Goal: Task Accomplishment & Management: Manage account settings

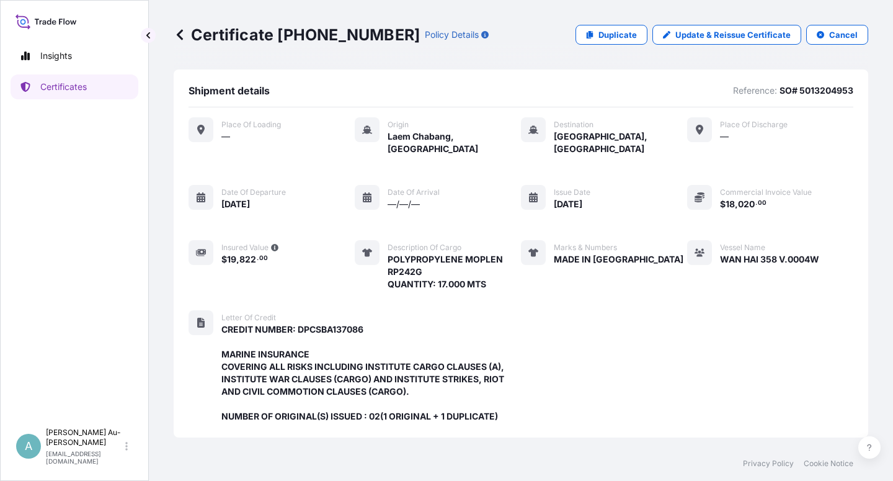
scroll to position [356, 0]
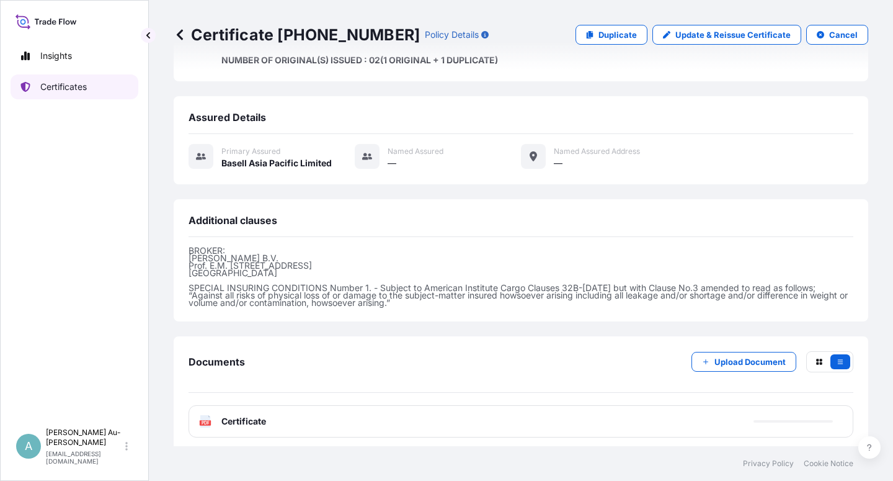
click at [87, 90] on p "Certificates" at bounding box center [63, 87] width 47 height 12
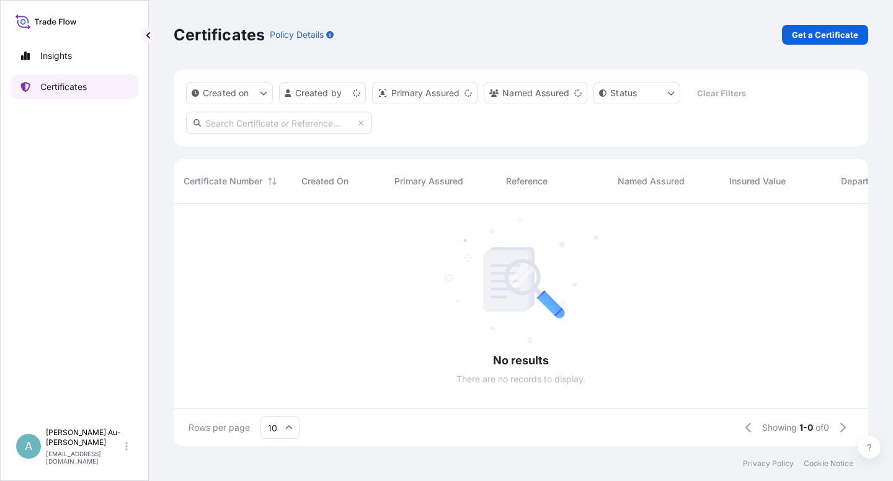
scroll to position [239, 684]
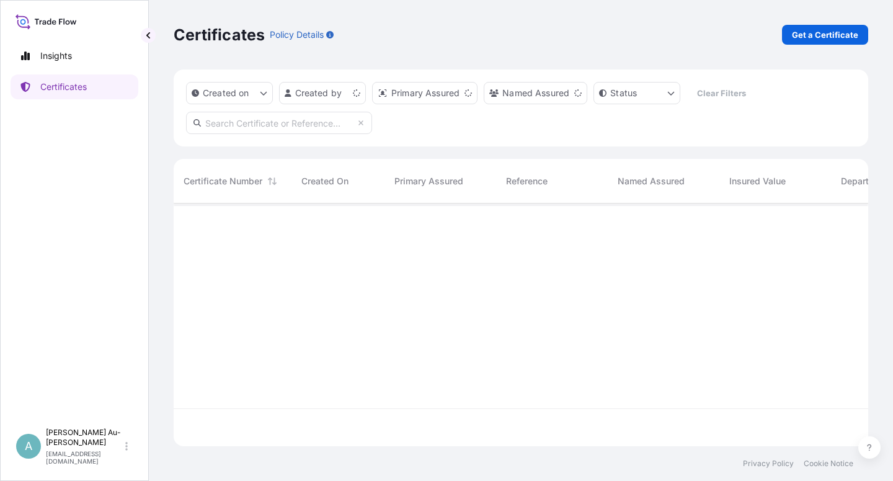
click at [251, 125] on input "text" at bounding box center [279, 123] width 186 height 22
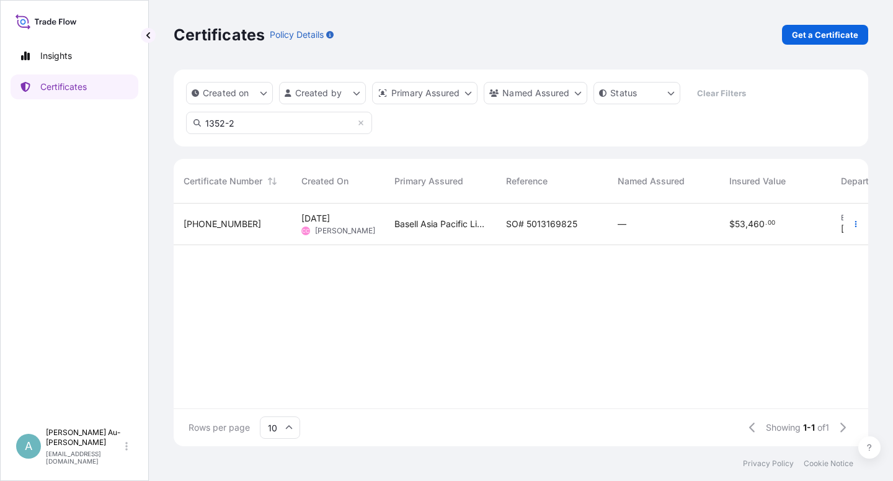
type input "1352-2"
click at [532, 230] on span "SO# 5013169825" at bounding box center [541, 224] width 71 height 12
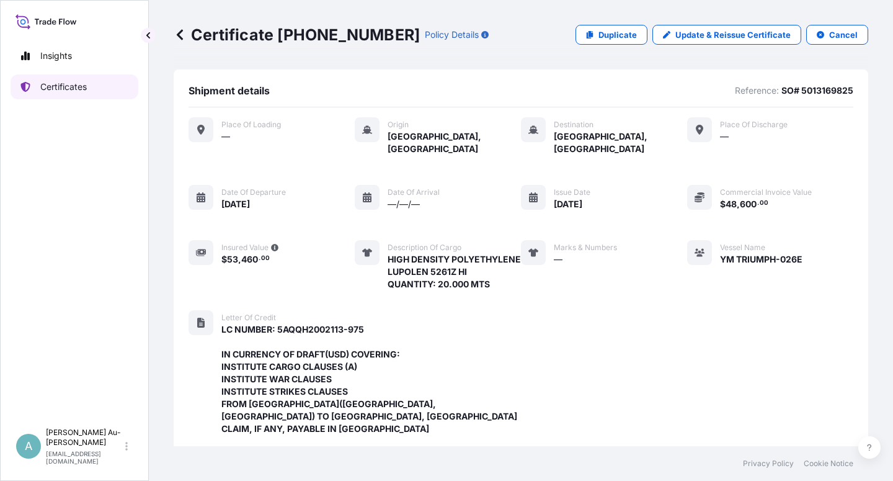
click at [78, 90] on p "Certificates" at bounding box center [63, 87] width 47 height 12
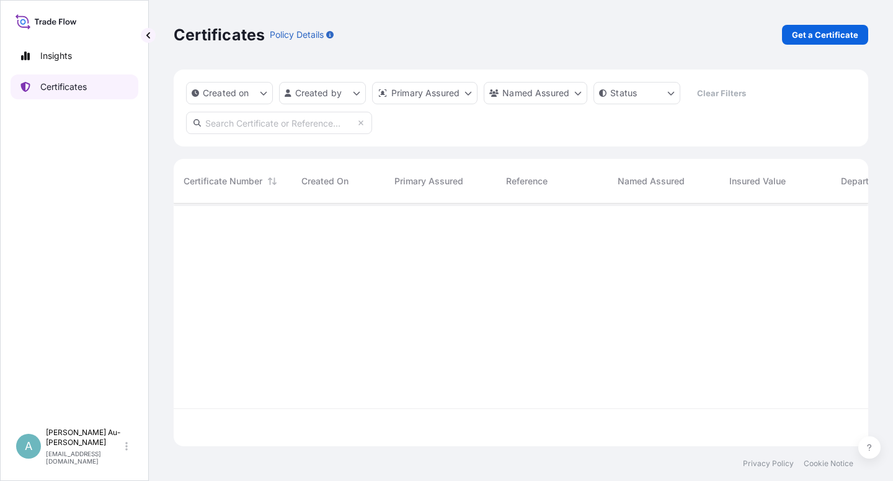
scroll to position [239, 684]
click at [293, 126] on input "text" at bounding box center [279, 123] width 186 height 22
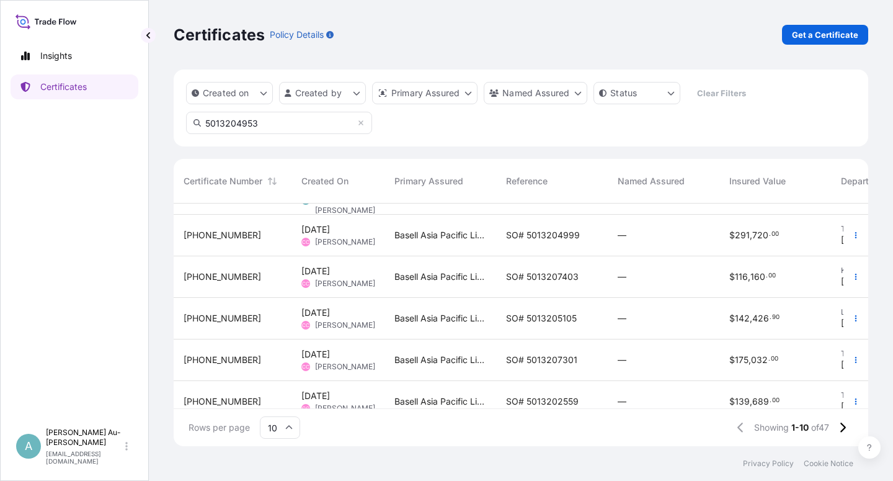
scroll to position [0, 0]
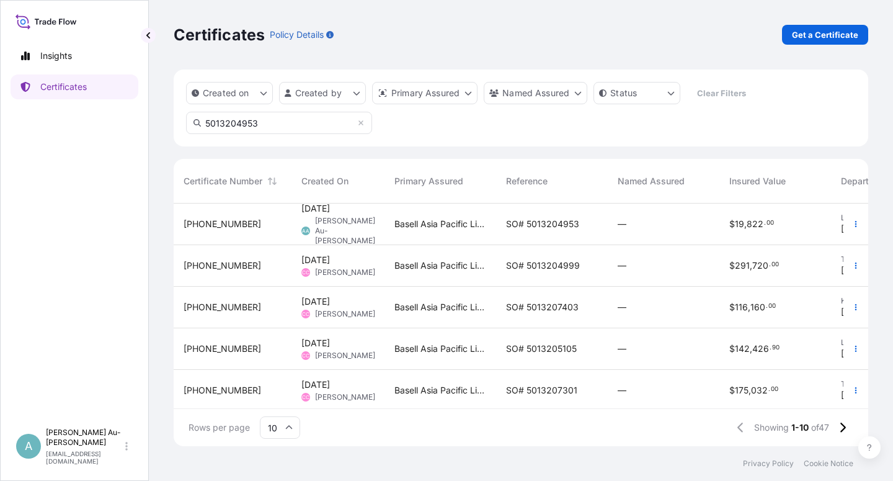
click at [302, 122] on input "5013204953" at bounding box center [279, 123] width 186 height 22
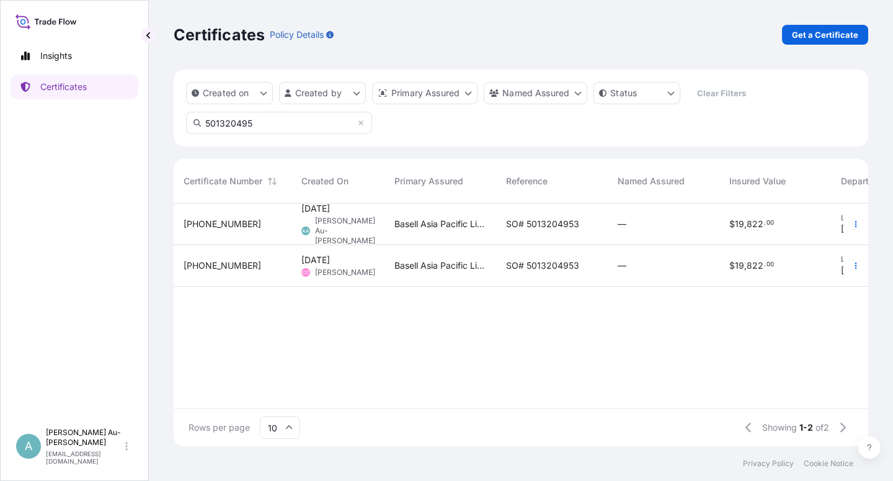
type input "501320495"
click at [546, 270] on span "SO# 5013204953" at bounding box center [542, 265] width 73 height 12
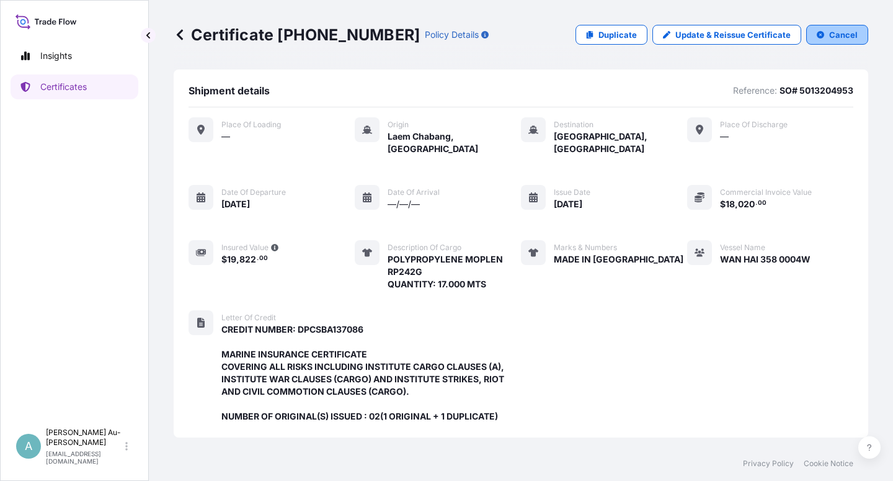
click at [842, 32] on p "Cancel" at bounding box center [844, 35] width 29 height 12
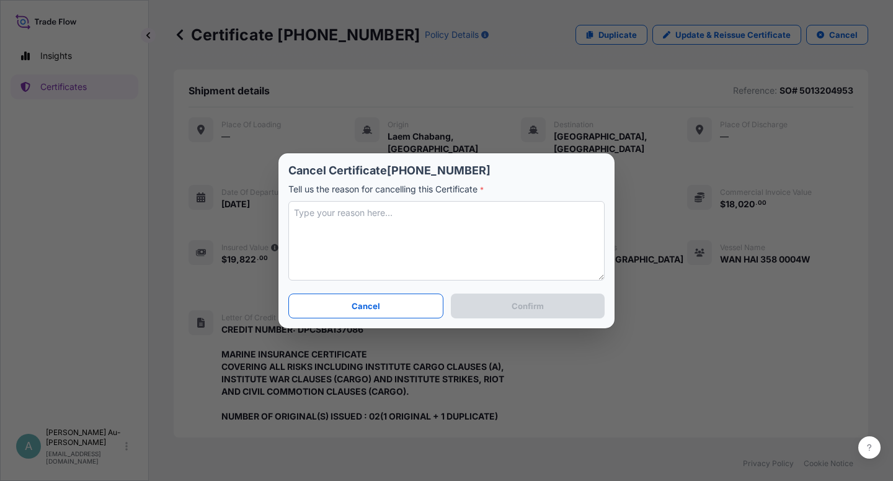
click at [308, 242] on textarea at bounding box center [446, 240] width 316 height 79
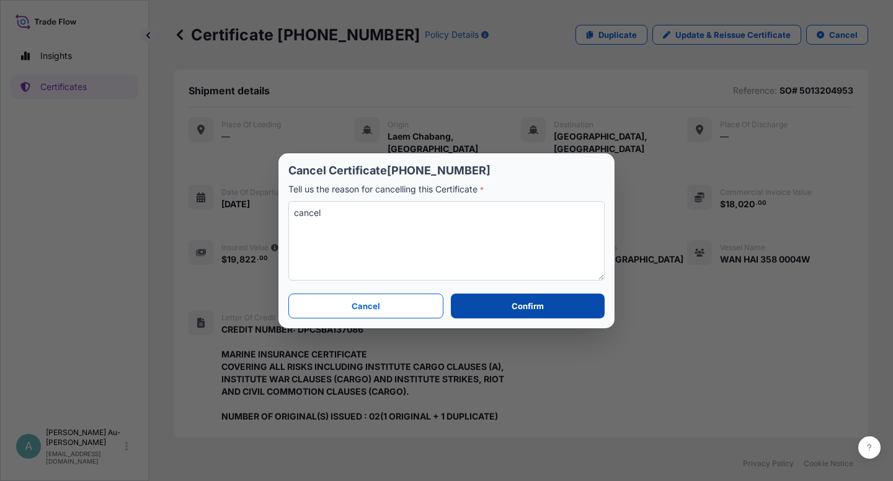
type textarea "cancel"
click at [493, 311] on button "Confirm" at bounding box center [528, 305] width 154 height 25
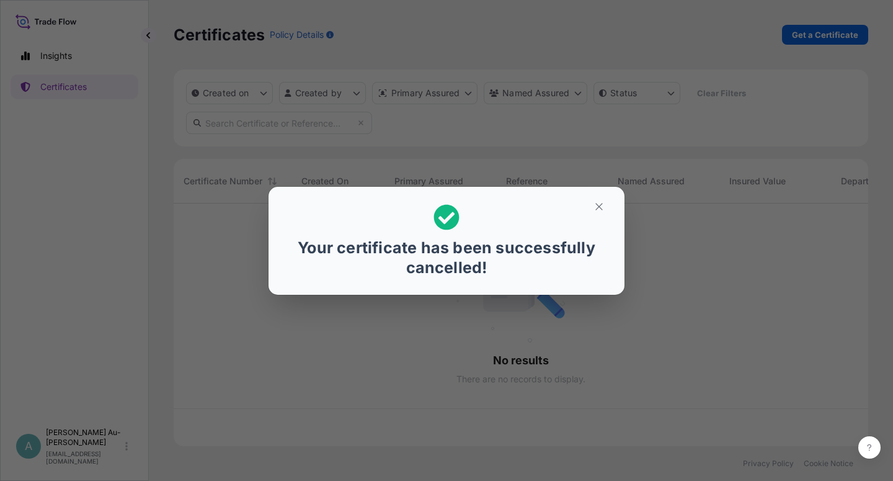
scroll to position [239, 684]
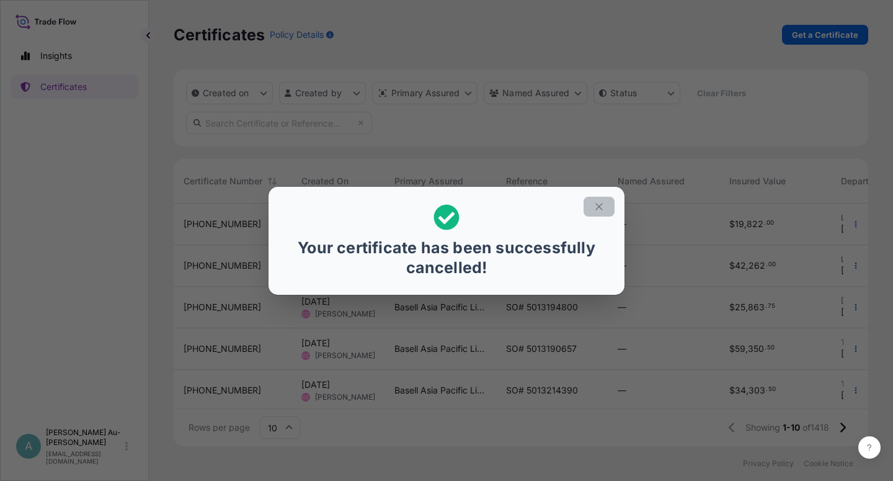
click at [598, 203] on icon "button" at bounding box center [599, 206] width 11 height 11
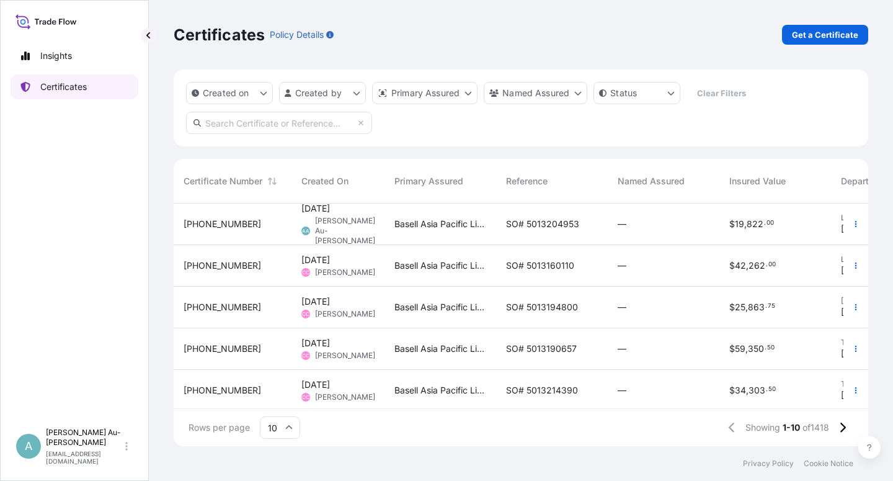
click at [66, 87] on p "Certificates" at bounding box center [63, 87] width 47 height 12
click at [236, 123] on input "text" at bounding box center [279, 123] width 186 height 22
type input "1352-2"
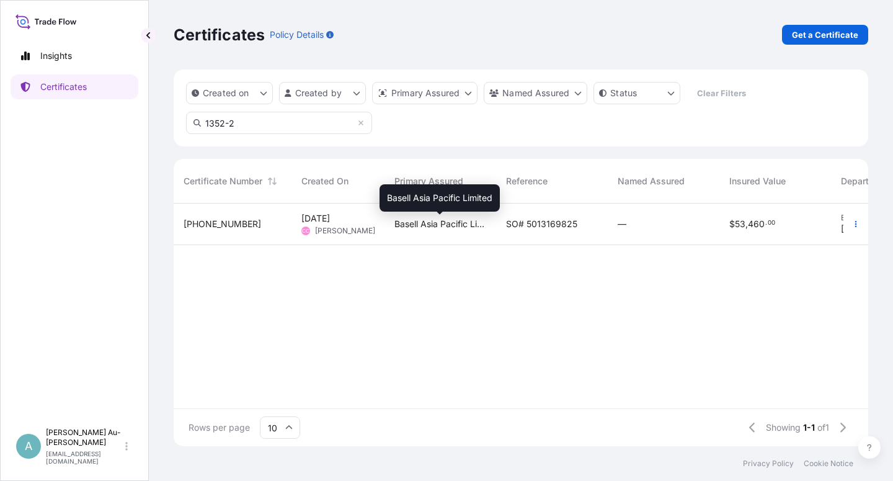
click at [484, 230] on span "Basell Asia Pacific Limited" at bounding box center [441, 224] width 92 height 12
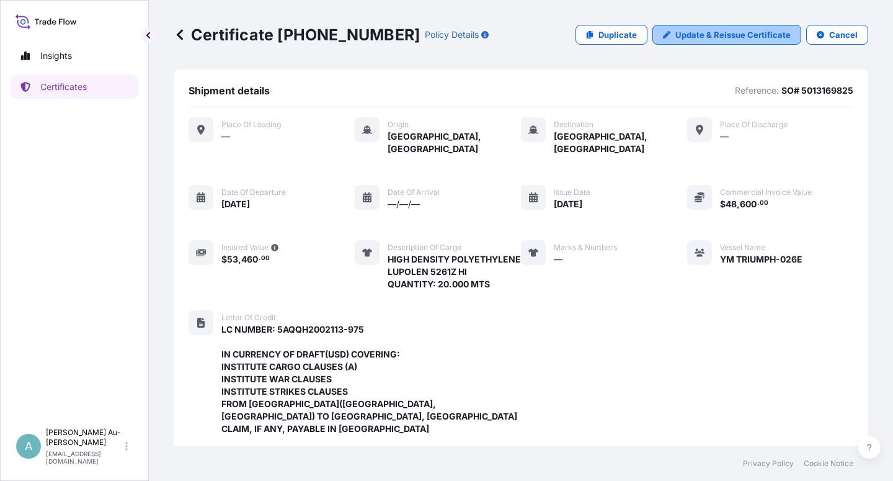
click at [714, 35] on p "Update & Reissue Certificate" at bounding box center [733, 35] width 115 height 12
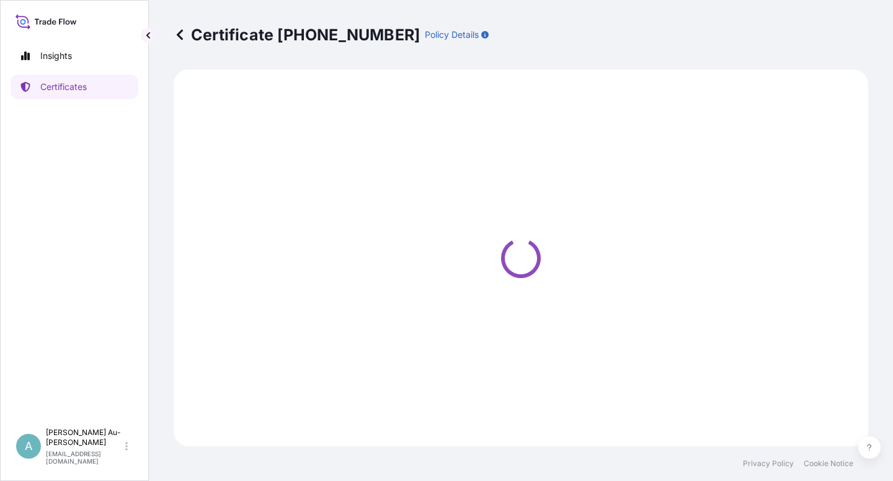
select select "Sea"
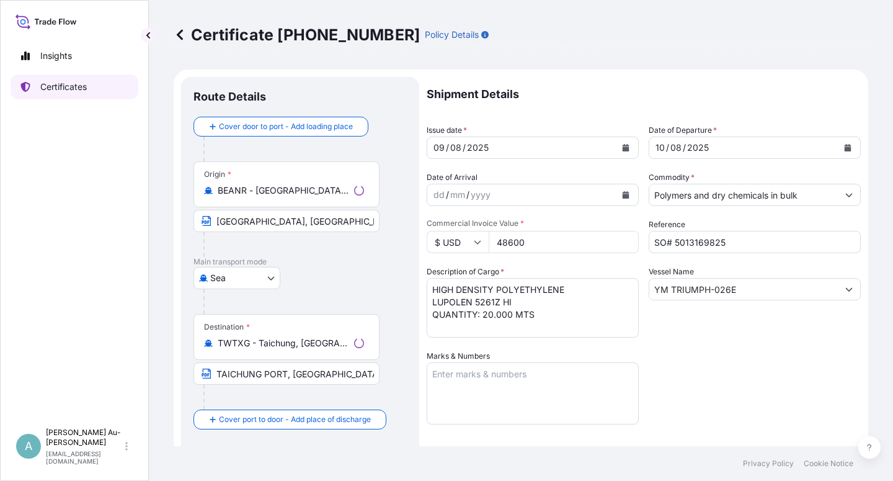
select select "32034"
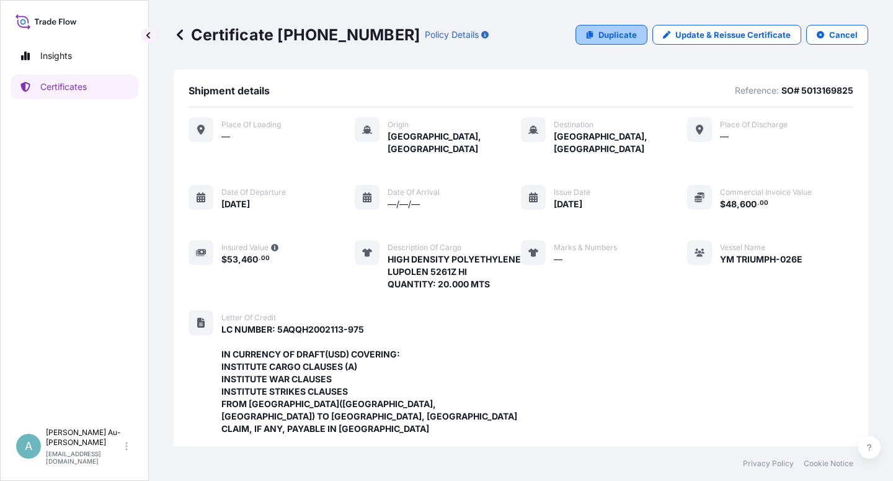
click at [591, 35] on link "Duplicate" at bounding box center [612, 35] width 72 height 20
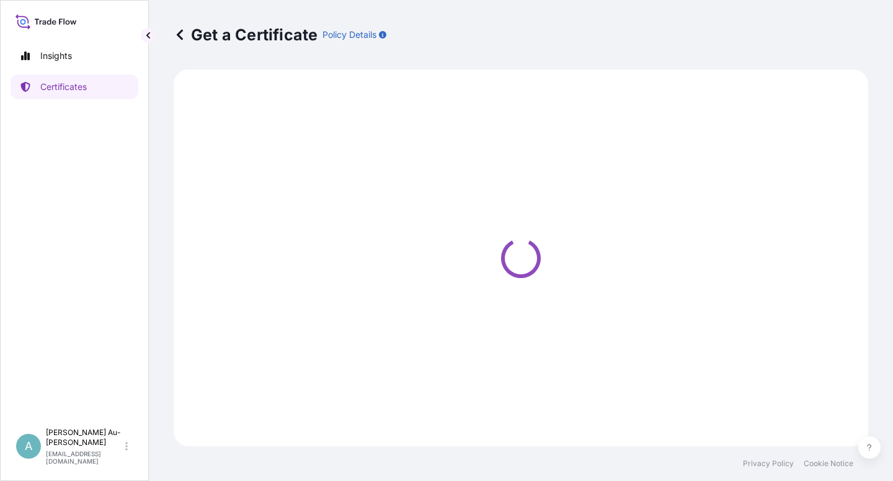
select select "Sea"
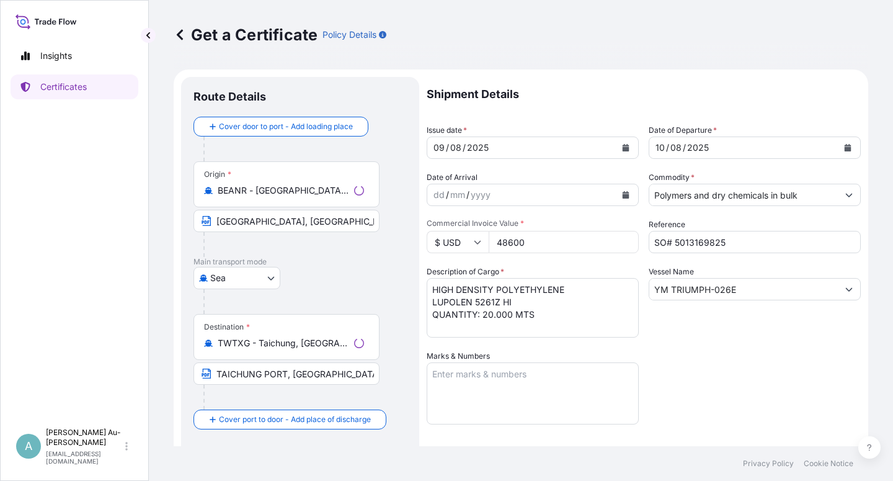
select select "32034"
click at [623, 149] on icon "Calendar" at bounding box center [626, 147] width 7 height 7
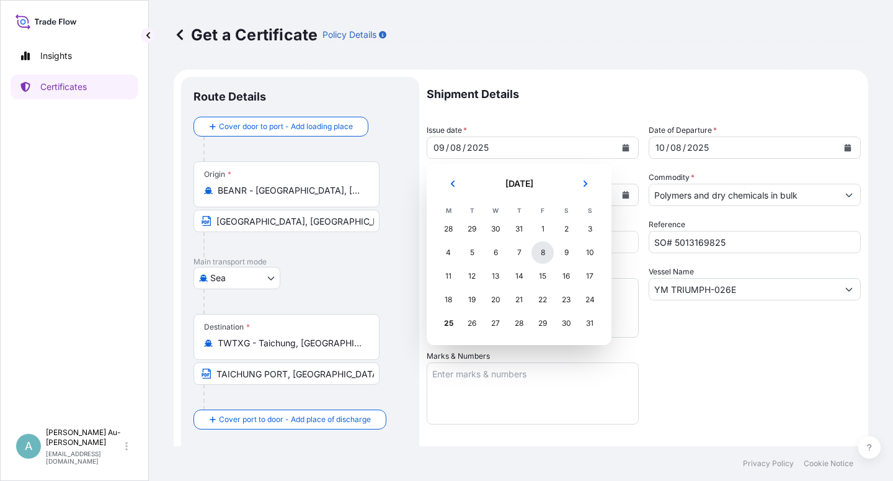
click at [542, 254] on div "8" at bounding box center [543, 252] width 22 height 22
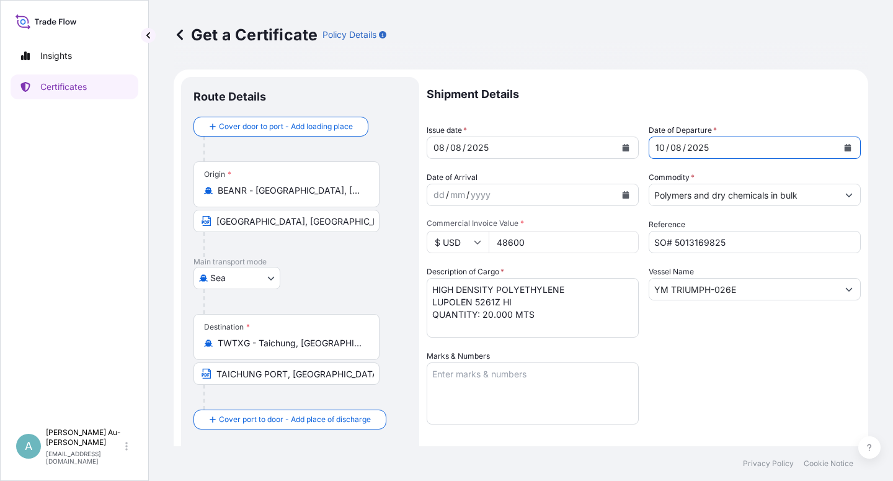
click at [842, 147] on button "Calendar" at bounding box center [848, 148] width 20 height 20
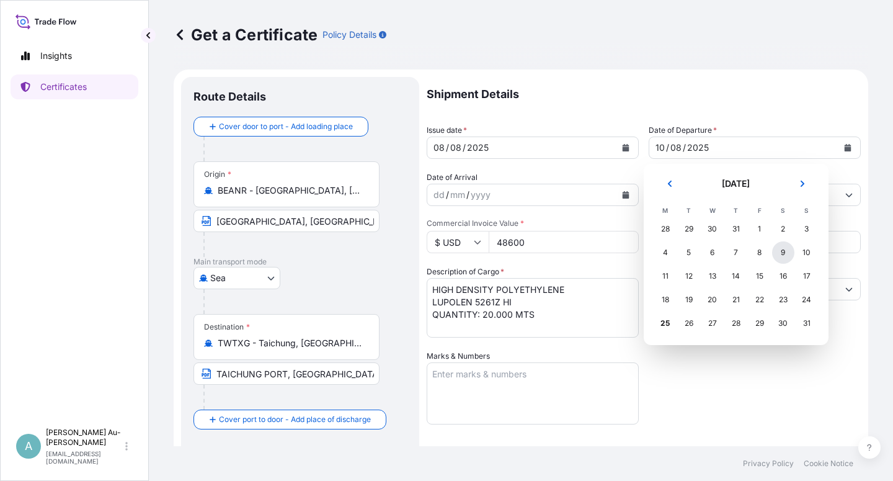
click at [779, 255] on div "9" at bounding box center [783, 252] width 22 height 22
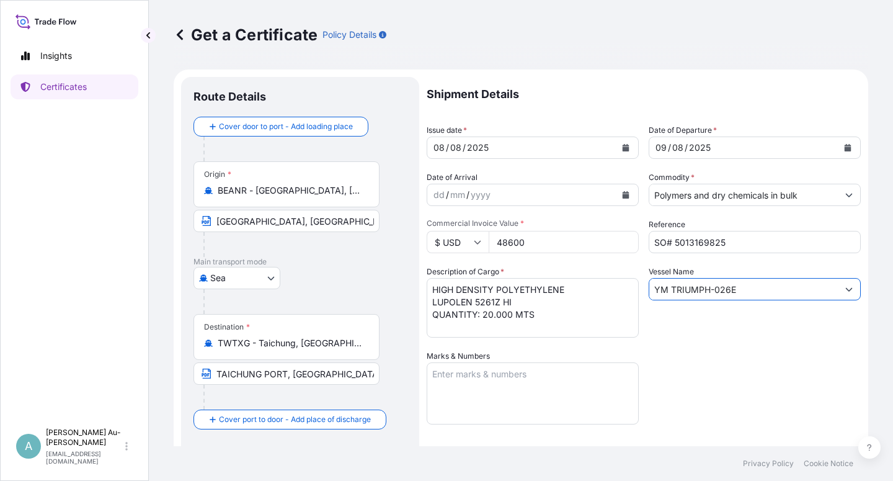
drag, startPoint x: 731, startPoint y: 288, endPoint x: 627, endPoint y: 295, distance: 105.0
click at [650, 295] on input "YM TRIUMPH-026E" at bounding box center [744, 289] width 189 height 22
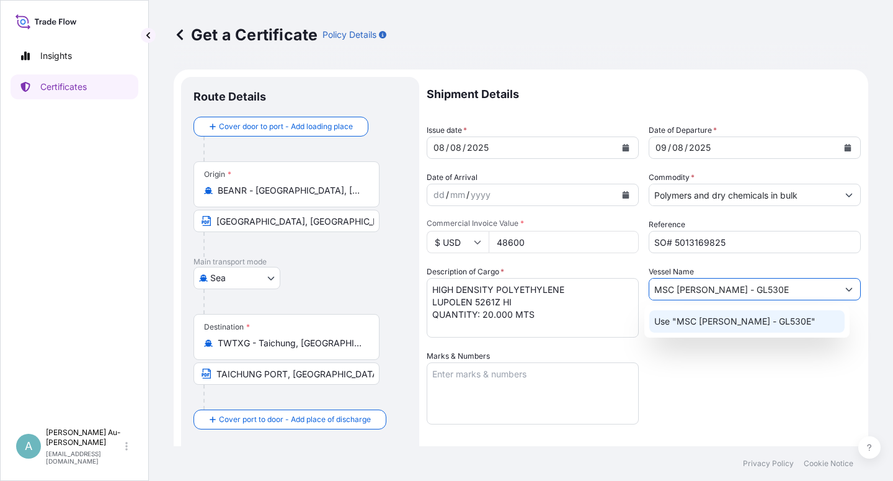
type input "MSC [PERSON_NAME] - GL530E"
click at [668, 384] on div "Shipment Details Issue date * [DATE] Date of Departure * [DATE] Date of Arrival…" at bounding box center [644, 396] width 434 height 638
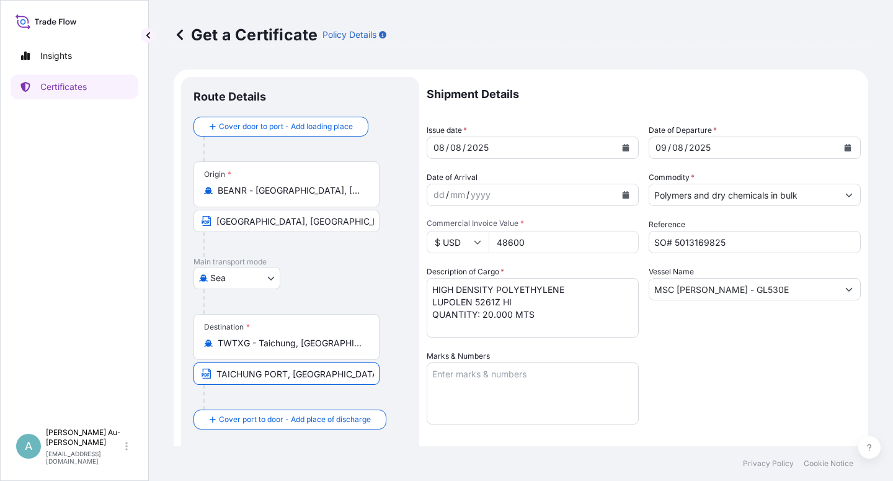
click at [370, 374] on input "TAICHUNG PORT, [GEOGRAPHIC_DATA] (PORT OF DISCHARGE: [GEOGRAPHIC_DATA], [GEOGRA…" at bounding box center [287, 373] width 186 height 22
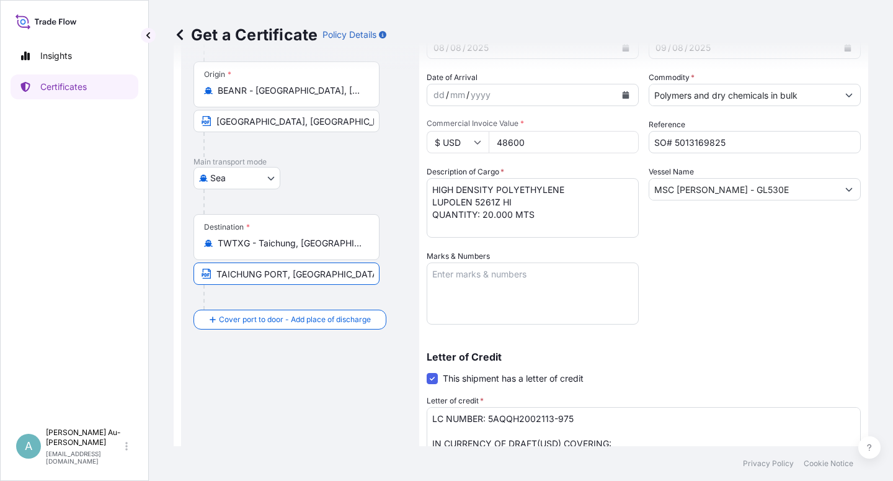
scroll to position [74, 0]
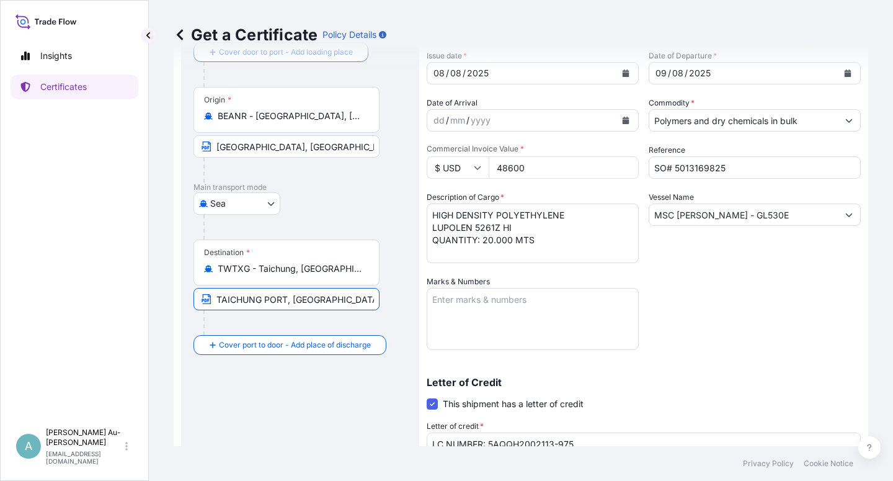
click at [342, 297] on input "TAICHUNG PORT, [GEOGRAPHIC_DATA] (PORT OF DISCHARGE: [GEOGRAPHIC_DATA], [GEOGRA…" at bounding box center [287, 299] width 186 height 22
click at [722, 339] on div "Shipment Details Issue date * [DATE] Date of Departure * [DATE] Date of Arrival…" at bounding box center [644, 321] width 434 height 638
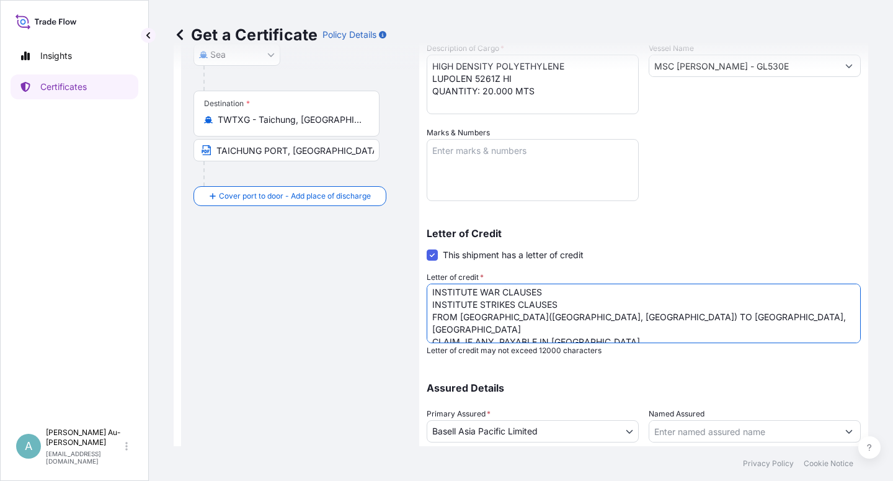
scroll to position [76, 0]
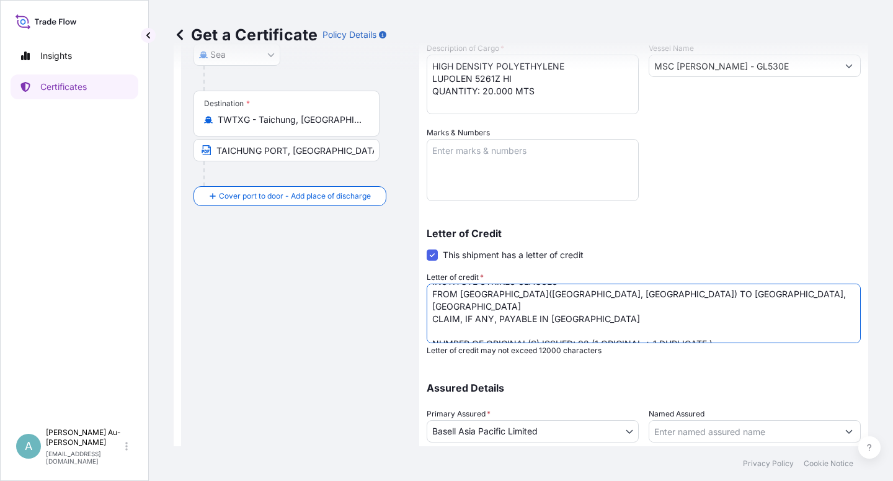
click at [536, 297] on textarea "LC NUMBER: 5AQQH2002113-975 IN CURRENCY OF DRAFT(USD) COVERING: INSTITUTE CARGO…" at bounding box center [644, 314] width 434 height 60
drag, startPoint x: 460, startPoint y: 293, endPoint x: 529, endPoint y: 293, distance: 69.5
click at [529, 293] on textarea "LC NUMBER: 5AQQH2002113-975 IN CURRENCY OF DRAFT(USD) COVERING: INSTITUTE CARGO…" at bounding box center [644, 314] width 434 height 60
drag, startPoint x: 533, startPoint y: 292, endPoint x: 461, endPoint y: 298, distance: 72.2
click at [461, 297] on textarea "LC NUMBER: 5AQQH2002113-975 IN CURRENCY OF DRAFT(USD) COVERING: INSTITUTE CARGO…" at bounding box center [644, 314] width 434 height 60
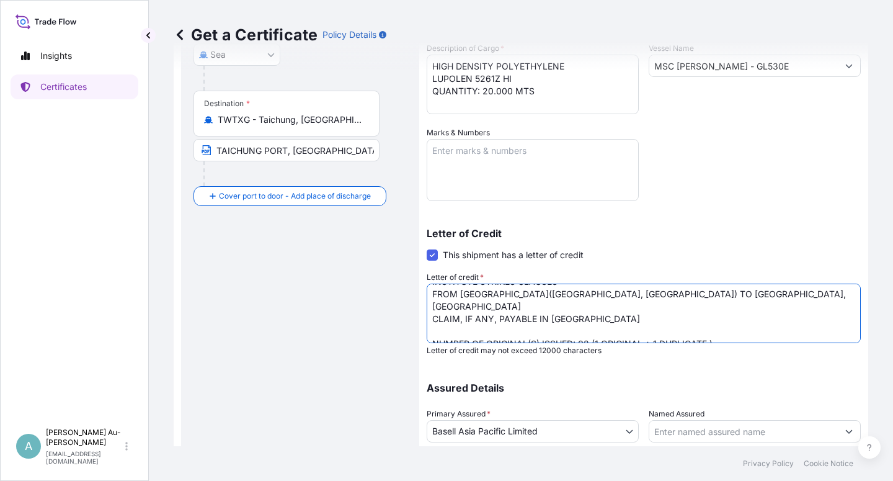
click at [638, 295] on textarea "LC NUMBER: 5AQQH2002113-975 IN CURRENCY OF DRAFT(USD) COVERING: INSTITUTE CARGO…" at bounding box center [644, 314] width 434 height 60
paste textarea "EUROPEAN PORT"
click at [636, 296] on textarea "LC NUMBER: 5AQQH2002113-975 IN CURRENCY OF DRAFT(USD) COVERING: INSTITUTE CARGO…" at bounding box center [644, 314] width 434 height 60
click at [537, 297] on textarea "LC NUMBER: 5AQQH2002113-975 IN CURRENCY OF DRAFT(USD) COVERING: INSTITUTE CARGO…" at bounding box center [644, 314] width 434 height 60
drag, startPoint x: 557, startPoint y: 293, endPoint x: 568, endPoint y: 308, distance: 18.2
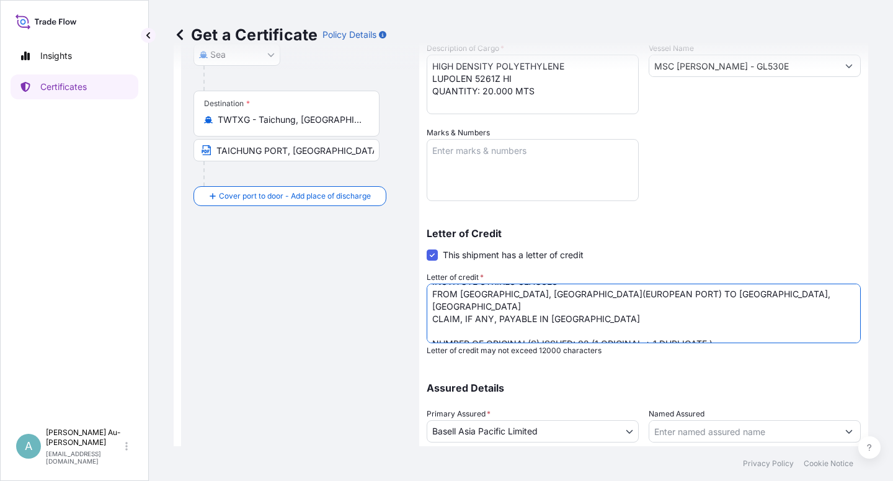
click at [558, 293] on textarea "LC NUMBER: 5AQQH2002113-975 IN CURRENCY OF DRAFT(USD) COVERING: INSTITUTE CARGO…" at bounding box center [644, 314] width 434 height 60
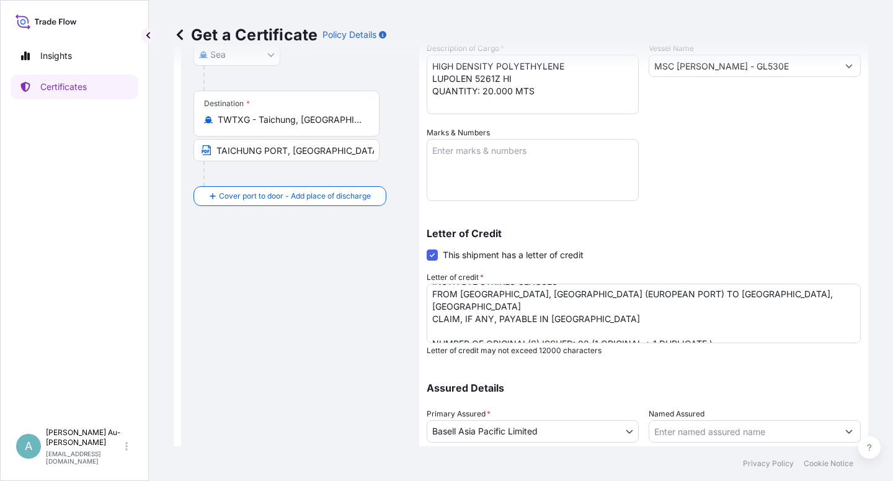
click at [854, 323] on div "Get a Certificate Policy Details Route Details Cover door to port - Add loading…" at bounding box center [521, 223] width 745 height 446
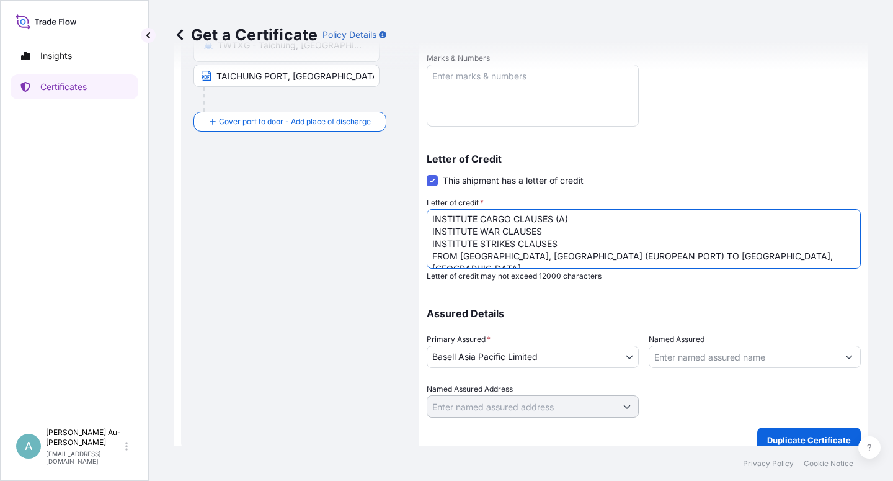
scroll to position [7, 0]
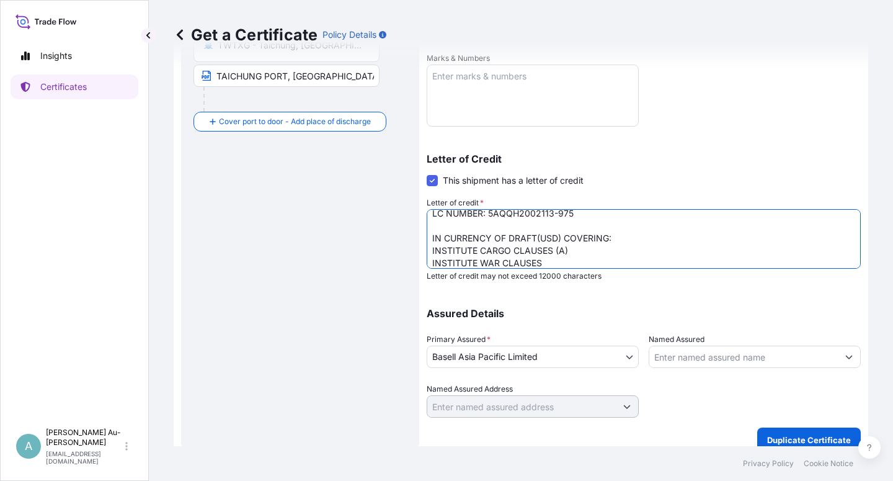
drag, startPoint x: 434, startPoint y: 228, endPoint x: 437, endPoint y: 235, distance: 7.5
click at [434, 230] on textarea "LC NUMBER: 5AQQH2002113-975 IN CURRENCY OF DRAFT(USD) COVERING: INSTITUTE CARGO…" at bounding box center [644, 239] width 434 height 60
paste textarea "PURCHASING NO. 23P912500394-1-3"
click at [428, 226] on textarea "LC NUMBER: 5AQQH2002113-975 IN CURRENCY OF DRAFT(USD) COVERING: INSTITUTE CARGO…" at bounding box center [644, 239] width 434 height 60
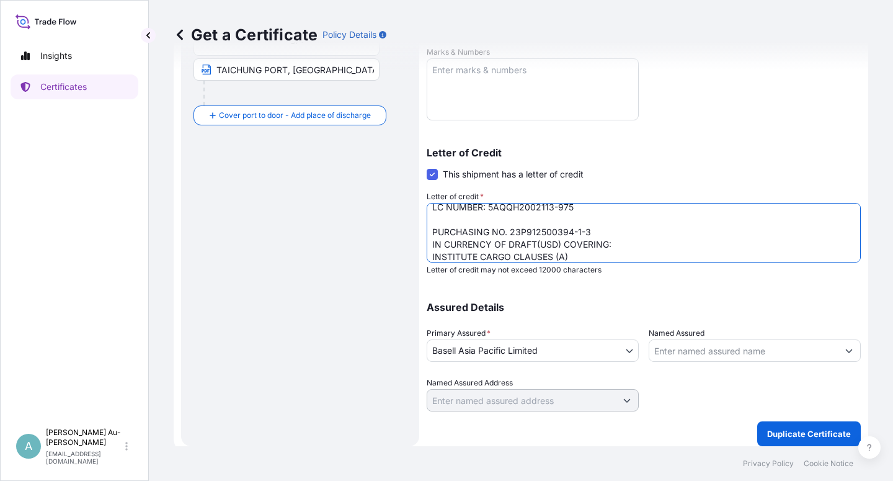
scroll to position [88, 0]
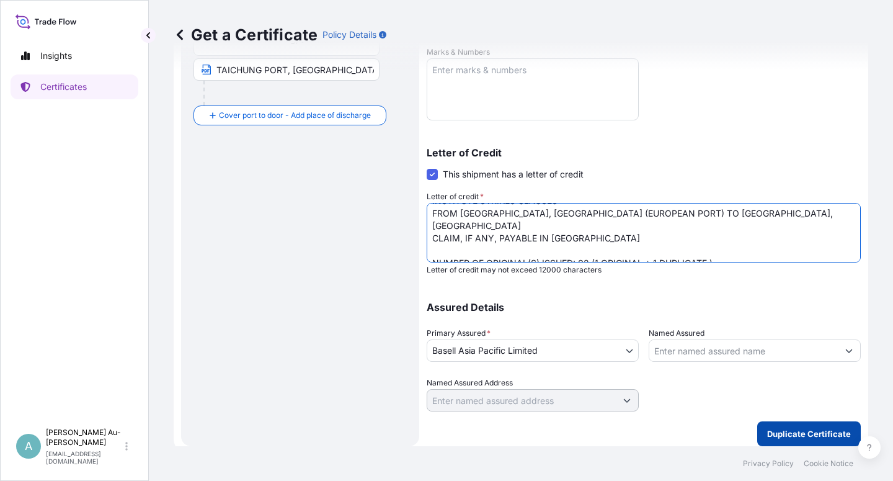
type textarea "LC NUMBER: 5AQQH2002113-975 PURCHASING NO. 23P912500394-1-3 IN CURRENCY OF DRAF…"
click at [774, 437] on p "Duplicate Certificate" at bounding box center [809, 433] width 84 height 12
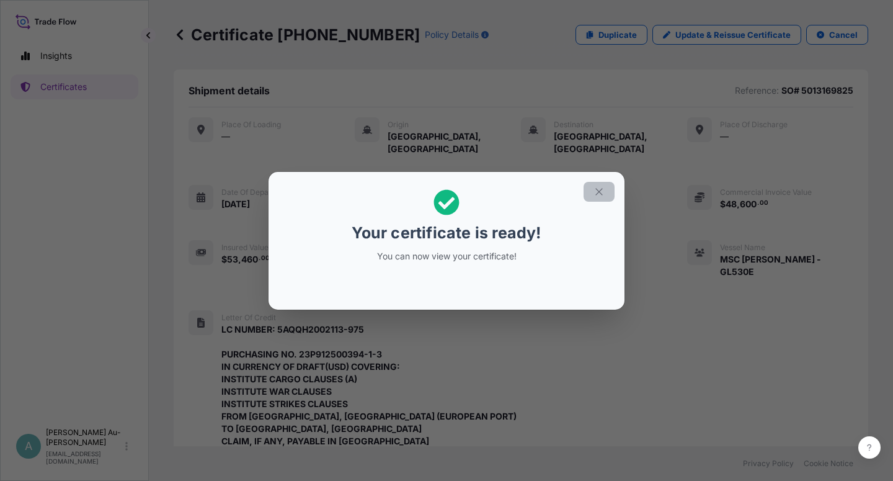
click at [601, 194] on icon "button" at bounding box center [599, 191] width 11 height 11
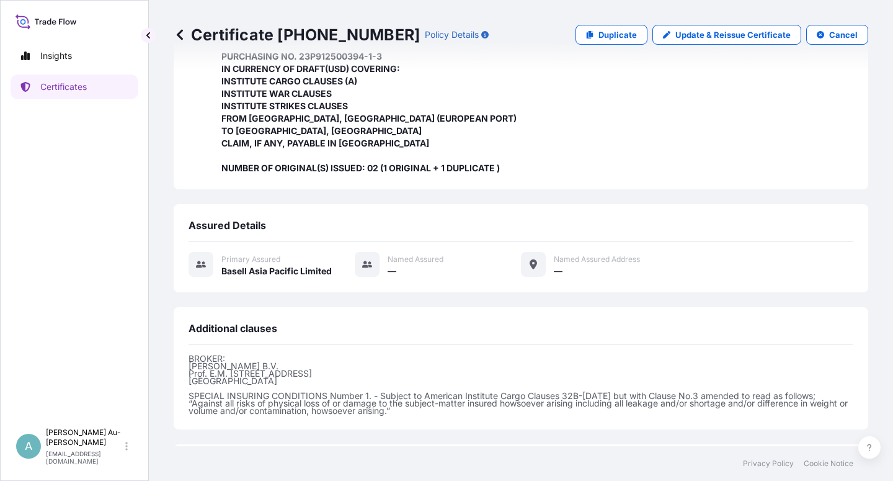
scroll to position [418, 0]
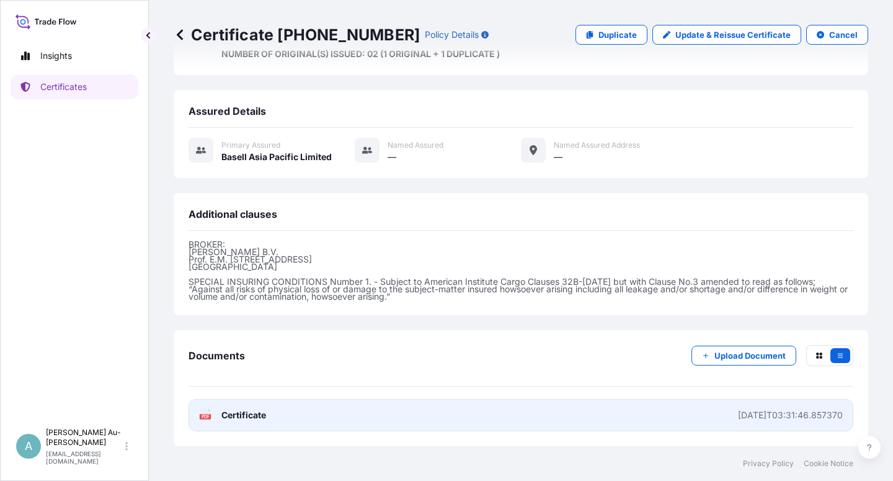
click at [369, 415] on link "PDF Certificate [DATE]T03:31:46.857370" at bounding box center [521, 415] width 665 height 32
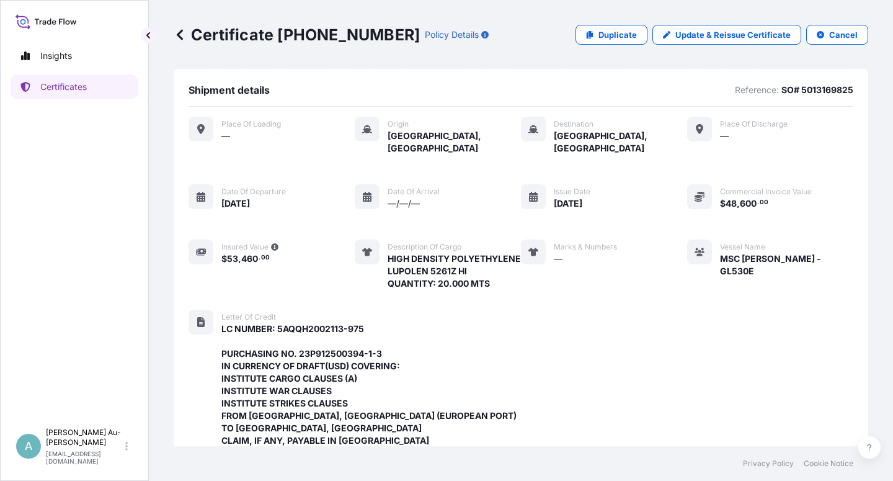
scroll to position [0, 0]
click at [699, 37] on p "Update & Reissue Certificate" at bounding box center [733, 35] width 115 height 12
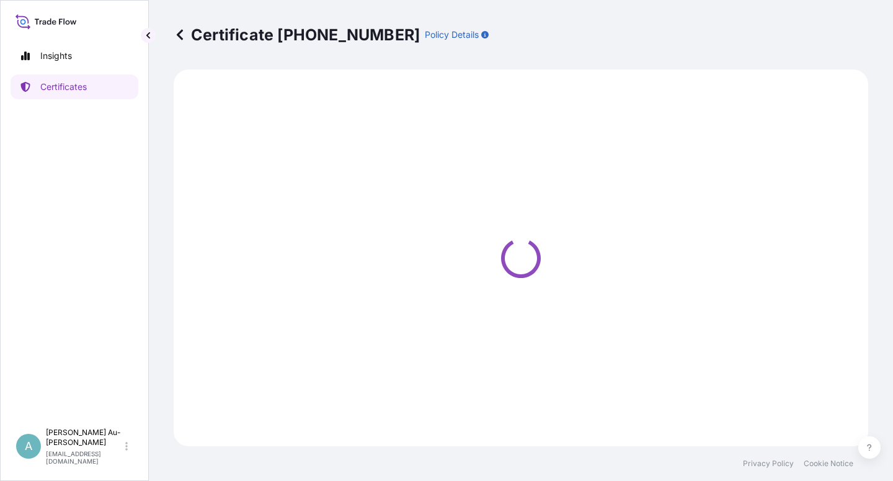
select select "Sea"
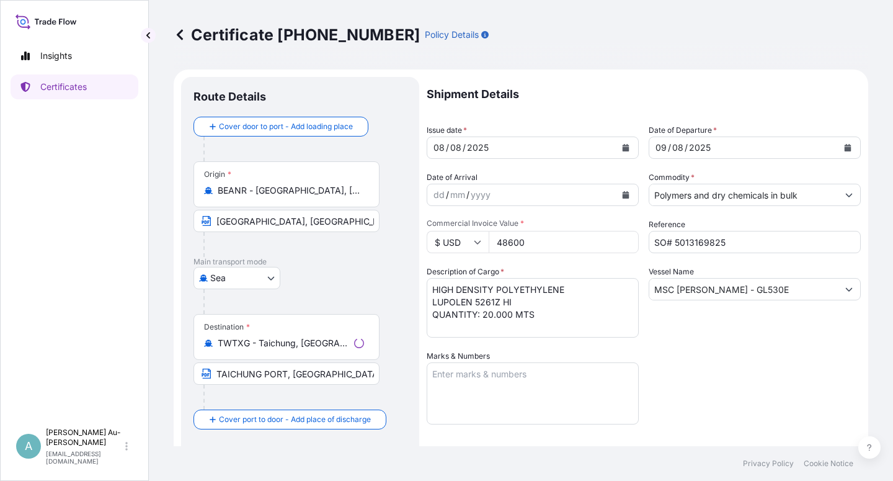
select select "32034"
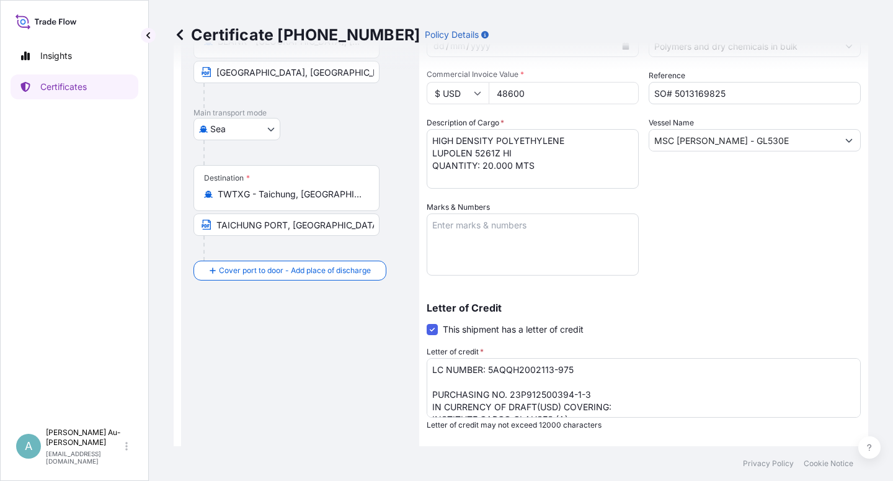
scroll to position [74, 0]
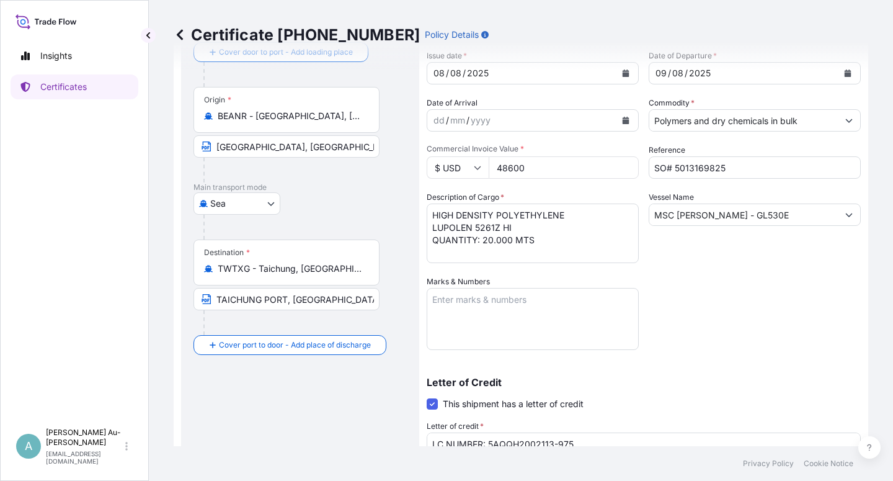
click at [337, 297] on input "TAICHUNG PORT, [GEOGRAPHIC_DATA] (PORT OF DISCHARGE: [GEOGRAPHIC_DATA], [GEOGRA…" at bounding box center [287, 299] width 186 height 22
drag, startPoint x: 330, startPoint y: 334, endPoint x: 325, endPoint y: 344, distance: 11.7
click at [329, 336] on div "Cover door to port - Add loading place Place of loading Road / [GEOGRAPHIC_DATA…" at bounding box center [300, 198] width 213 height 313
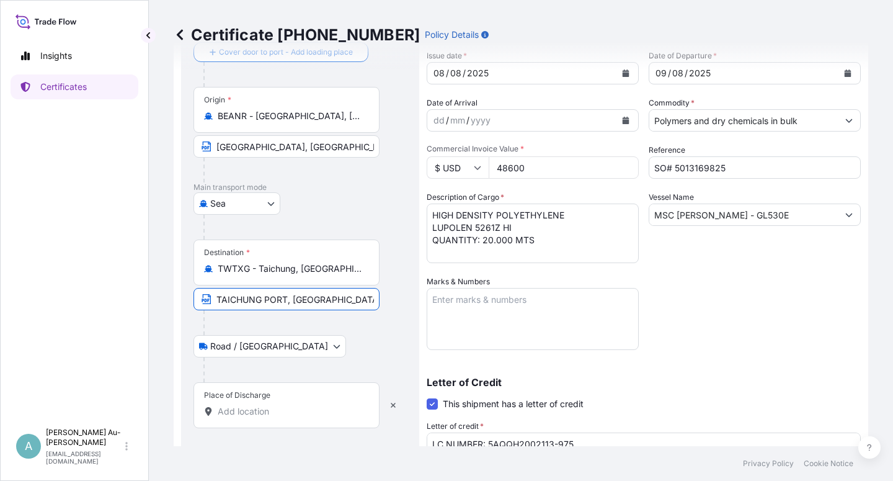
click at [351, 300] on input "TAICHUNG PORT, [GEOGRAPHIC_DATA] (PORT OF DISCHARGE: [GEOGRAPHIC_DATA], [GEOGRA…" at bounding box center [287, 299] width 186 height 22
click at [743, 308] on div "Shipment Details Issue date * [DATE] Date of Departure * [DATE] Date of Arrival…" at bounding box center [644, 321] width 434 height 638
click at [623, 75] on icon "Calendar" at bounding box center [626, 72] width 7 height 7
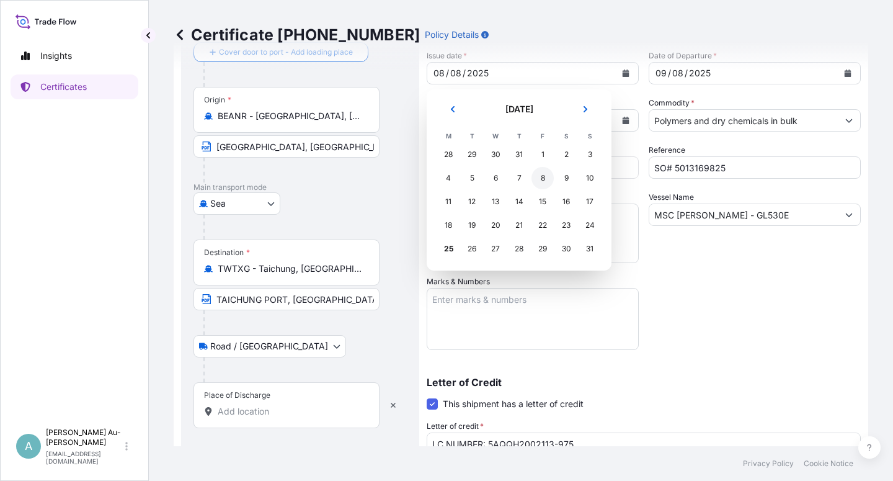
click at [543, 183] on div "8" at bounding box center [543, 178] width 22 height 22
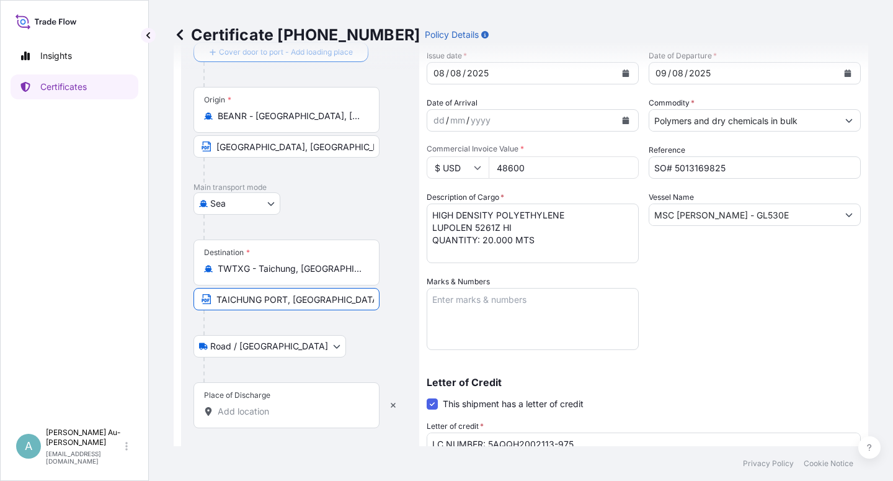
drag, startPoint x: 355, startPoint y: 297, endPoint x: 364, endPoint y: 297, distance: 8.7
click at [359, 297] on input "TAICHUNG PORT, [GEOGRAPHIC_DATA] (PORT OF DISCHARGE: [GEOGRAPHIC_DATA], [GEOGRA…" at bounding box center [287, 299] width 186 height 22
click at [336, 340] on div "Road / [GEOGRAPHIC_DATA] / Inland" at bounding box center [300, 346] width 213 height 22
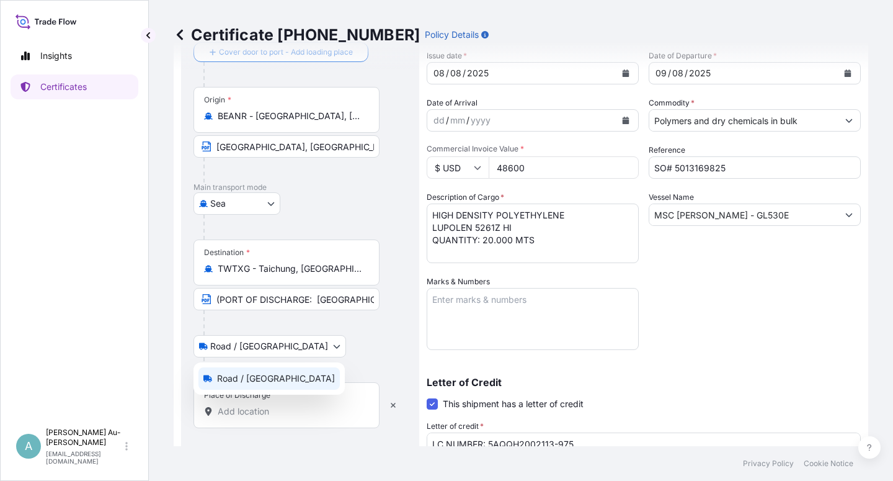
click at [275, 351] on body "Insights Certificates A [PERSON_NAME] Au-[PERSON_NAME] [EMAIL_ADDRESS][DOMAIN_N…" at bounding box center [446, 240] width 893 height 481
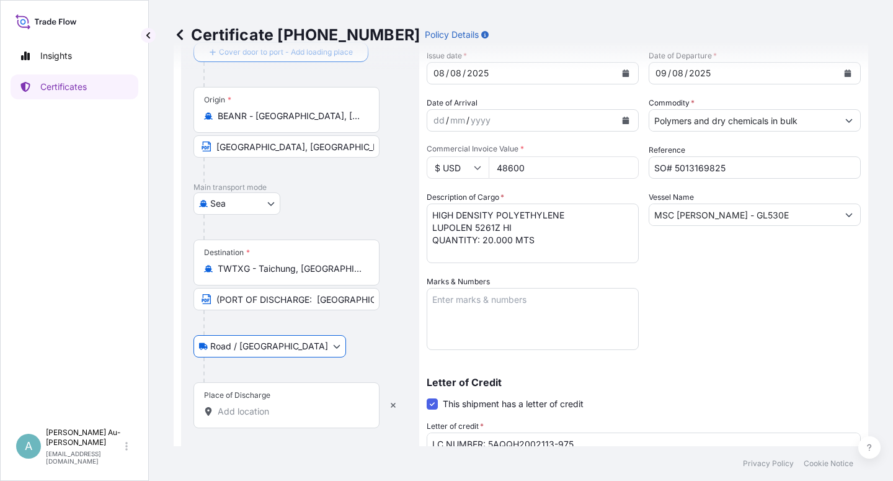
click at [327, 347] on div "Road / [GEOGRAPHIC_DATA] / Inland" at bounding box center [300, 346] width 213 height 22
click at [393, 409] on button "button" at bounding box center [393, 405] width 27 height 20
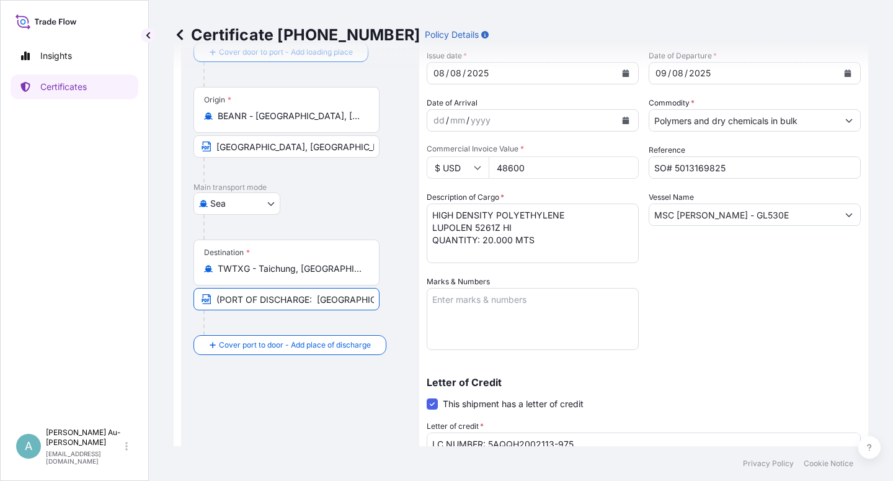
click at [261, 299] on input "(PORT OF DISCHARGE: [GEOGRAPHIC_DATA], [GEOGRAPHIC_DATA])" at bounding box center [287, 299] width 186 height 22
click at [284, 300] on input "(PORT OF DISCHARGE: [GEOGRAPHIC_DATA], [GEOGRAPHIC_DATA])" at bounding box center [287, 299] width 186 height 22
drag, startPoint x: 263, startPoint y: 303, endPoint x: 270, endPoint y: 306, distance: 7.5
click at [264, 304] on input "TAICHUNG PORT, [GEOGRAPHIC_DATA] (PORT OF DISCHARGE: [GEOGRAPHIC_DATA], [GEOGRA…" at bounding box center [287, 299] width 186 height 22
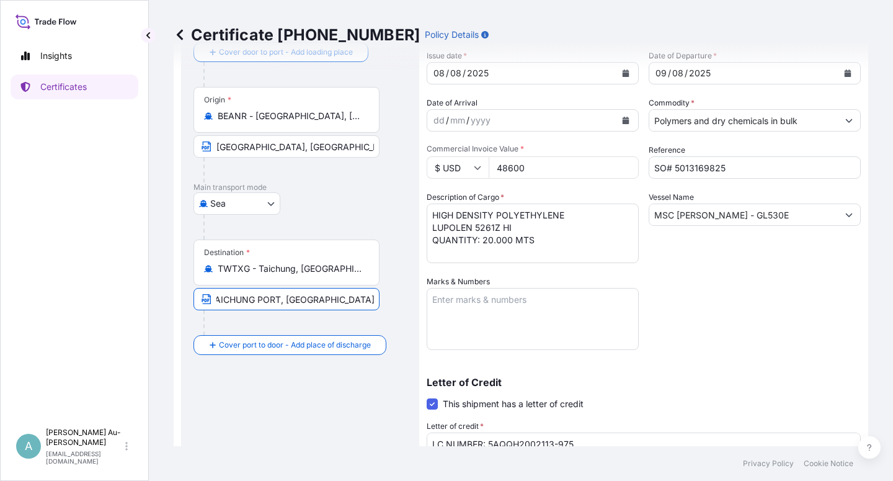
scroll to position [0, 0]
type input "TAICHUNG PORT, [GEOGRAPHIC_DATA] (PORT OF DISCHARGE: [GEOGRAPHIC_DATA], [GEOGRA…"
click at [397, 313] on div "Destination * TWTXG - [GEOGRAPHIC_DATA], [GEOGRAPHIC_DATA] [GEOGRAPHIC_DATA], […" at bounding box center [300, 287] width 213 height 96
click at [353, 307] on input "TAICHUNG PORT, [GEOGRAPHIC_DATA] (PORT OF DISCHARGE: [GEOGRAPHIC_DATA], [GEOGRA…" at bounding box center [287, 299] width 186 height 22
drag, startPoint x: 702, startPoint y: 320, endPoint x: 657, endPoint y: 326, distance: 45.0
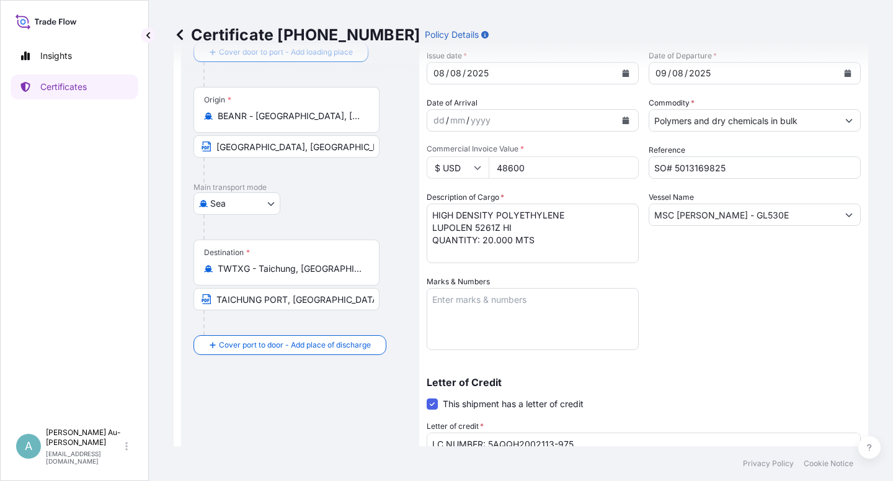
click at [684, 324] on div "Shipment Details Issue date * [DATE] Date of Departure * [DATE] Date of Arrival…" at bounding box center [644, 321] width 434 height 638
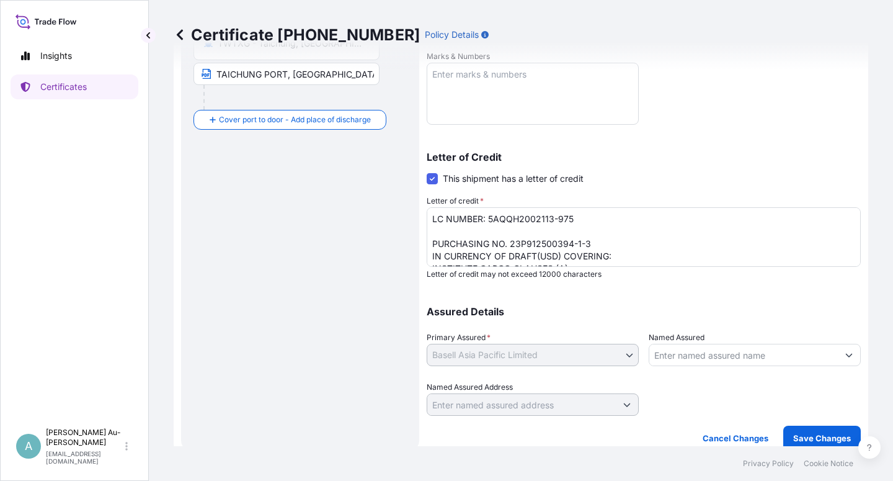
scroll to position [304, 0]
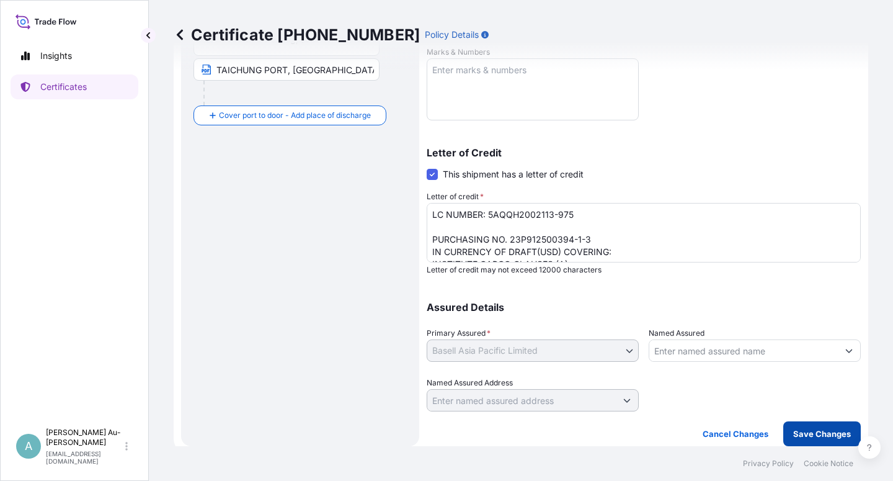
click at [820, 434] on p "Save Changes" at bounding box center [823, 433] width 58 height 12
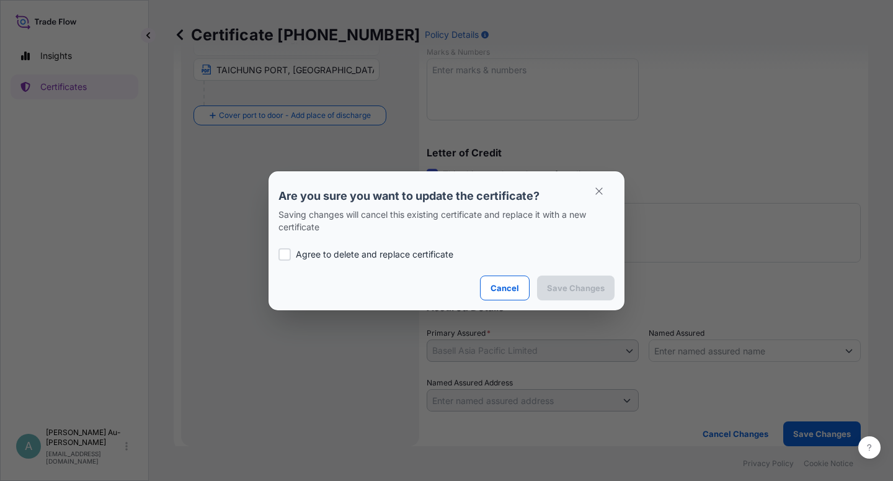
click at [308, 249] on p "Agree to delete and replace certificate" at bounding box center [375, 254] width 158 height 12
checkbox input "true"
click at [573, 285] on p "Save Changes" at bounding box center [576, 288] width 58 height 12
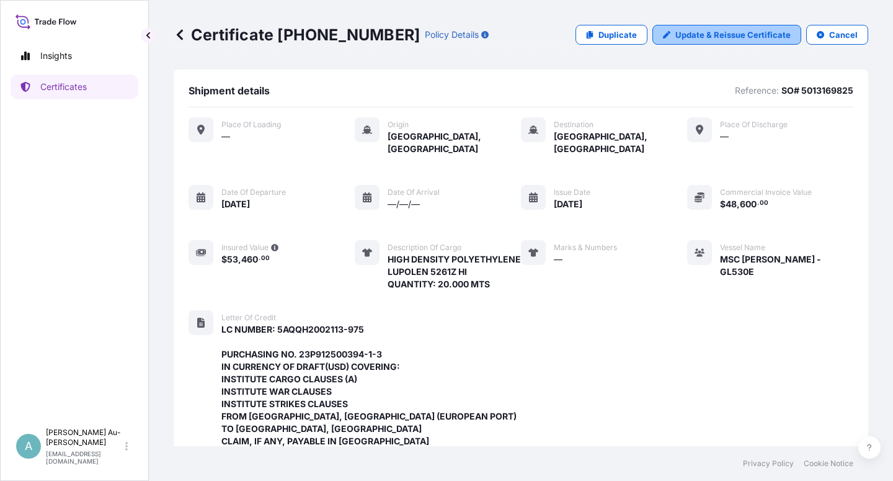
click at [738, 38] on p "Update & Reissue Certificate" at bounding box center [733, 35] width 115 height 12
select select "Sea"
select select "32034"
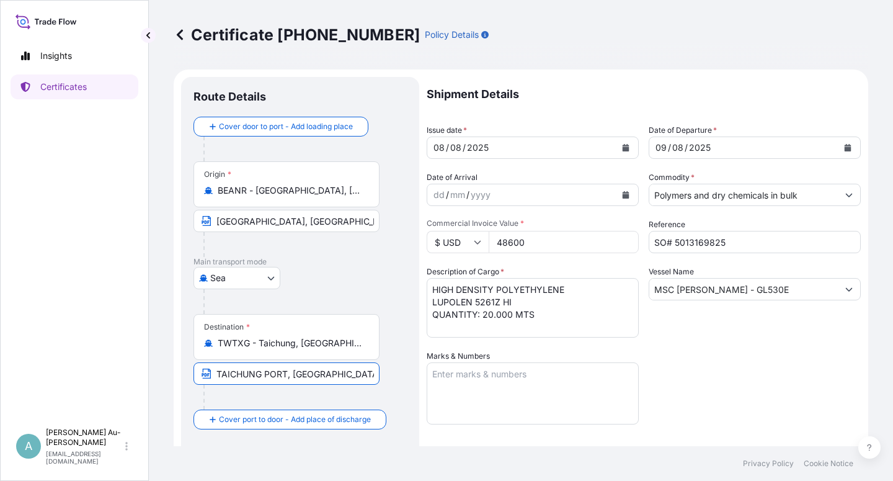
drag, startPoint x: 359, startPoint y: 370, endPoint x: 346, endPoint y: 377, distance: 14.2
click at [361, 371] on input "TAICHUNG PORT, [GEOGRAPHIC_DATA] (PORT OF DISCHARGE: [GEOGRAPHIC_DATA], [GEOGRA…" at bounding box center [287, 373] width 186 height 22
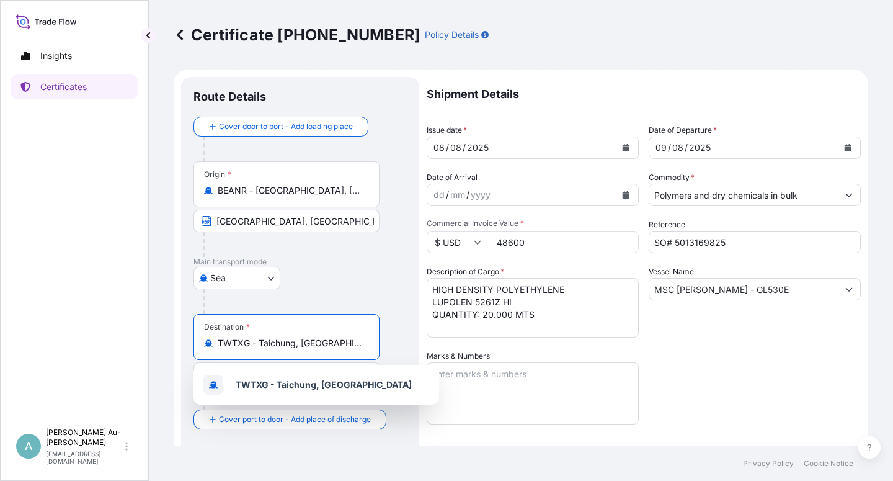
drag, startPoint x: 351, startPoint y: 344, endPoint x: 240, endPoint y: 350, distance: 110.6
click at [218, 349] on input "TWTXG - Taichung, [GEOGRAPHIC_DATA]" at bounding box center [291, 343] width 146 height 12
click at [340, 355] on div "Destination * TWTXG - [GEOGRAPHIC_DATA], [GEOGRAPHIC_DATA]" at bounding box center [287, 337] width 186 height 46
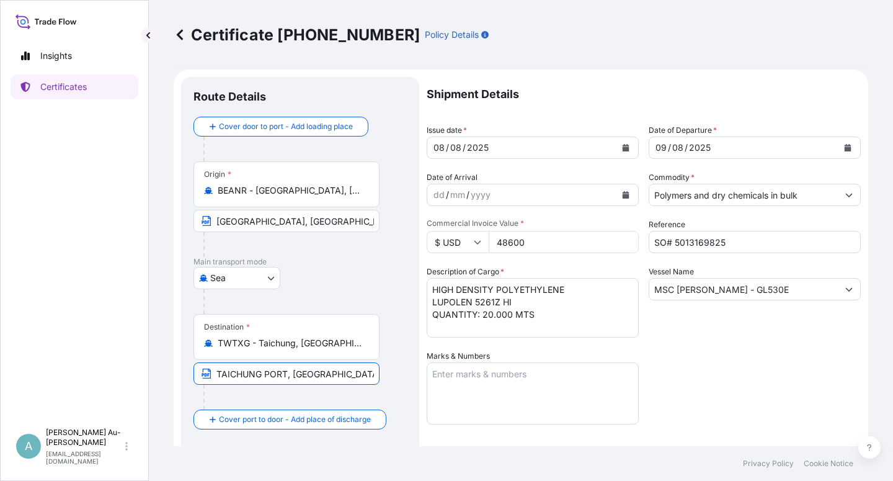
drag, startPoint x: 338, startPoint y: 377, endPoint x: 250, endPoint y: 385, distance: 87.9
click at [334, 378] on input "TAICHUNG PORT, [GEOGRAPHIC_DATA] (PORT OF DISCHARGE: [GEOGRAPHIC_DATA], [GEOGRA…" at bounding box center [287, 373] width 186 height 22
click at [207, 377] on icon "button" at bounding box center [206, 374] width 10 height 10
drag, startPoint x: 267, startPoint y: 377, endPoint x: 275, endPoint y: 377, distance: 8.7
click at [269, 377] on input "TAICHUNG PORT, [GEOGRAPHIC_DATA] (PORT OF DISCHARGE: [GEOGRAPHIC_DATA], [GEOGRA…" at bounding box center [287, 373] width 186 height 22
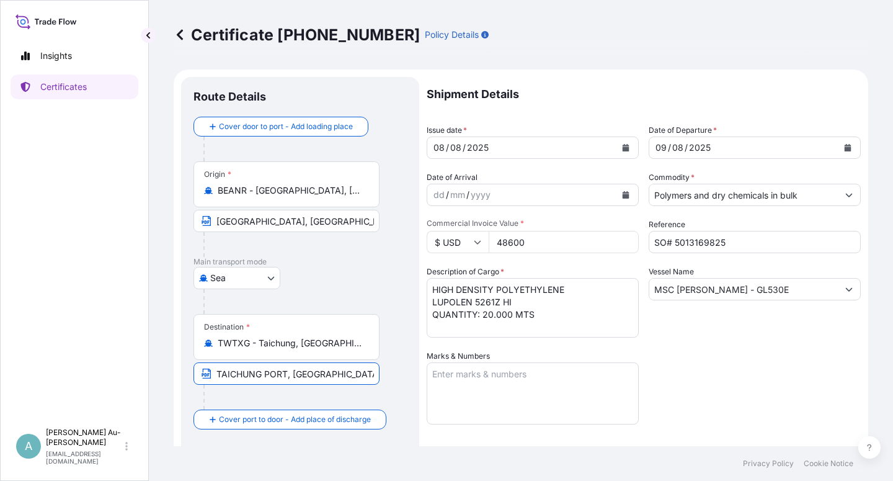
drag, startPoint x: 303, startPoint y: 375, endPoint x: 341, endPoint y: 372, distance: 37.4
click at [304, 375] on input "TAICHUNG PORT, [GEOGRAPHIC_DATA] (PORT OF DISCHARGE: [GEOGRAPHIC_DATA], [GEOGRA…" at bounding box center [287, 373] width 186 height 22
click at [343, 372] on input "TAICHUNG PORT, [GEOGRAPHIC_DATA] (PORT OF DISCHARGE: [GEOGRAPHIC_DATA], [GEOGRA…" at bounding box center [287, 373] width 186 height 22
click at [400, 396] on div "Destination * TWTXG - [GEOGRAPHIC_DATA], [GEOGRAPHIC_DATA] [GEOGRAPHIC_DATA], […" at bounding box center [300, 362] width 213 height 96
drag, startPoint x: 336, startPoint y: 378, endPoint x: 200, endPoint y: 382, distance: 135.9
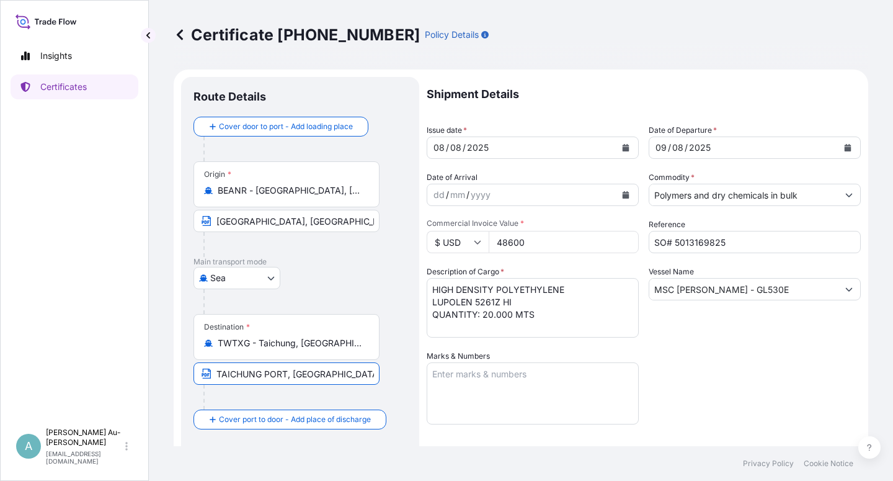
click at [200, 382] on input "TAICHUNG PORT, [GEOGRAPHIC_DATA] (PORT OF DISCHARGE: [GEOGRAPHIC_DATA], [GEOGRA…" at bounding box center [287, 373] width 186 height 22
click at [349, 383] on input "TAICHUNG PORT, [GEOGRAPHIC_DATA] (PORT OF DISCHARGE: [GEOGRAPHIC_DATA], [GEOGRA…" at bounding box center [287, 373] width 186 height 22
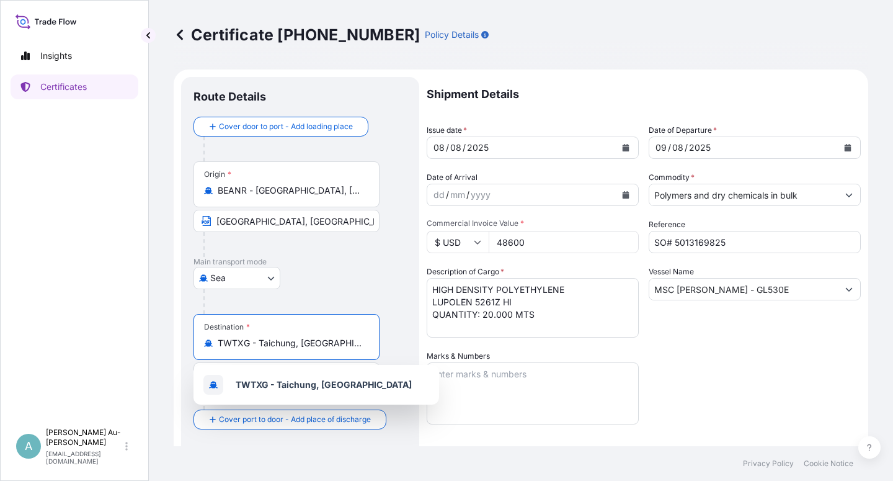
drag, startPoint x: 345, startPoint y: 347, endPoint x: 316, endPoint y: 349, distance: 29.3
click at [344, 347] on input "TWTXG - Taichung, [GEOGRAPHIC_DATA]" at bounding box center [291, 343] width 146 height 12
click at [305, 350] on div "Destination * TWTXG - [GEOGRAPHIC_DATA], [GEOGRAPHIC_DATA]" at bounding box center [287, 337] width 186 height 46
click at [305, 349] on input "TWTXG - Taichung, [GEOGRAPHIC_DATA]" at bounding box center [291, 343] width 146 height 12
click at [301, 350] on div "Destination * TWTXG - [GEOGRAPHIC_DATA], [GEOGRAPHIC_DATA]" at bounding box center [287, 337] width 186 height 46
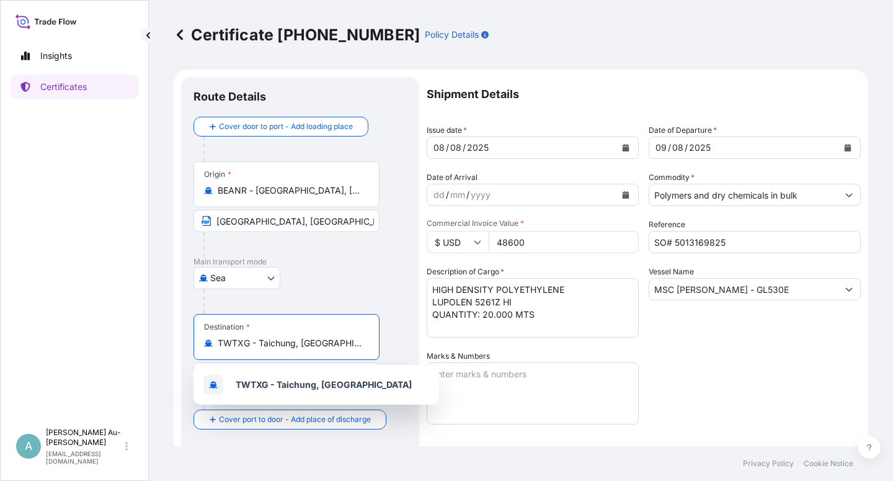
click at [301, 349] on input "TWTXG - Taichung, [GEOGRAPHIC_DATA]" at bounding box center [291, 343] width 146 height 12
click at [400, 389] on div "TWTXG - Taichung, [GEOGRAPHIC_DATA]" at bounding box center [317, 385] width 236 height 30
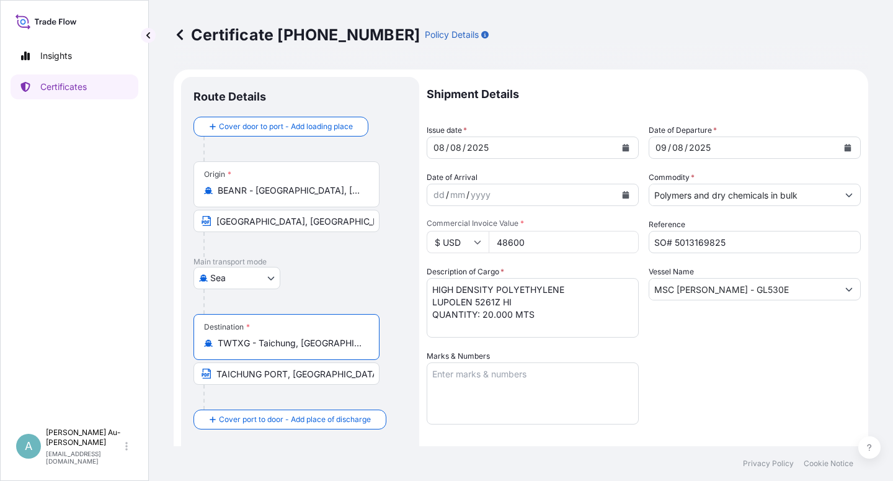
drag, startPoint x: 750, startPoint y: 388, endPoint x: 739, endPoint y: 387, distance: 11.3
click at [750, 388] on div "Shipment Details Issue date * [DATE] Date of Departure * [DATE] Date of Arrival…" at bounding box center [644, 396] width 434 height 638
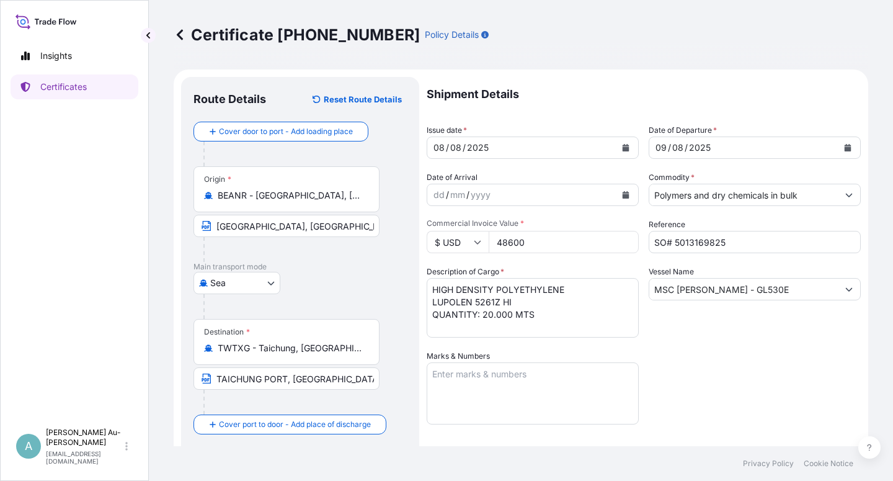
click at [623, 149] on icon "Calendar" at bounding box center [626, 147] width 7 height 7
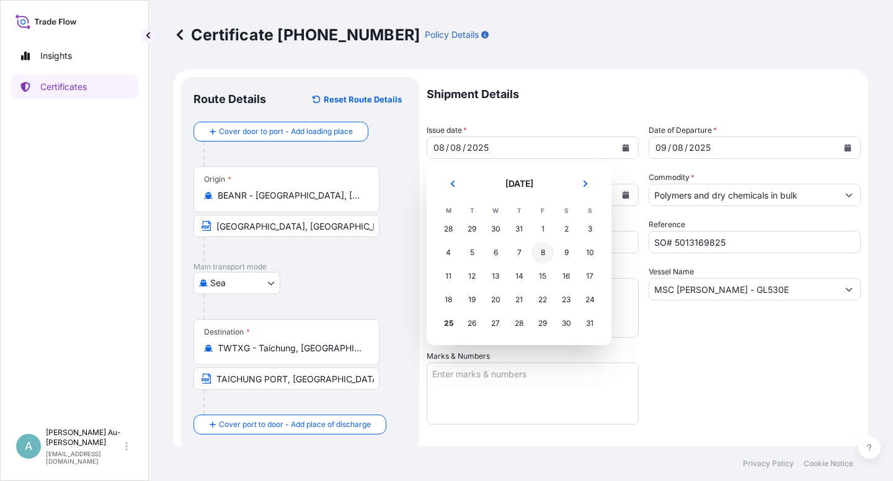
click at [540, 254] on div "8" at bounding box center [543, 252] width 22 height 22
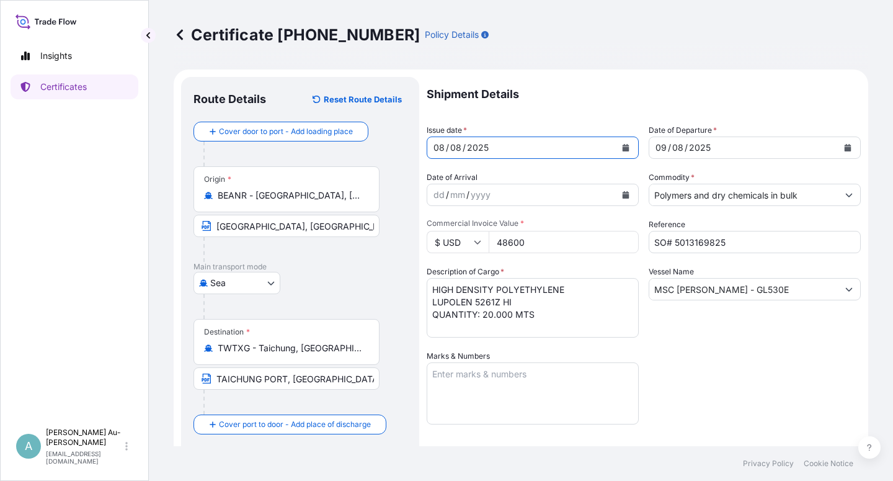
click at [707, 382] on div "Shipment Details Issue date * [DATE] Date of Departure * [DATE] Date of Arrival…" at bounding box center [644, 396] width 434 height 638
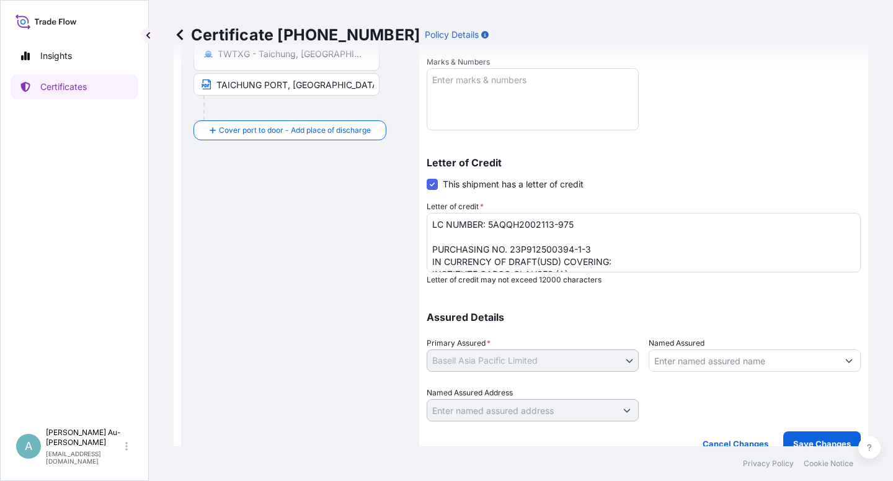
scroll to position [304, 0]
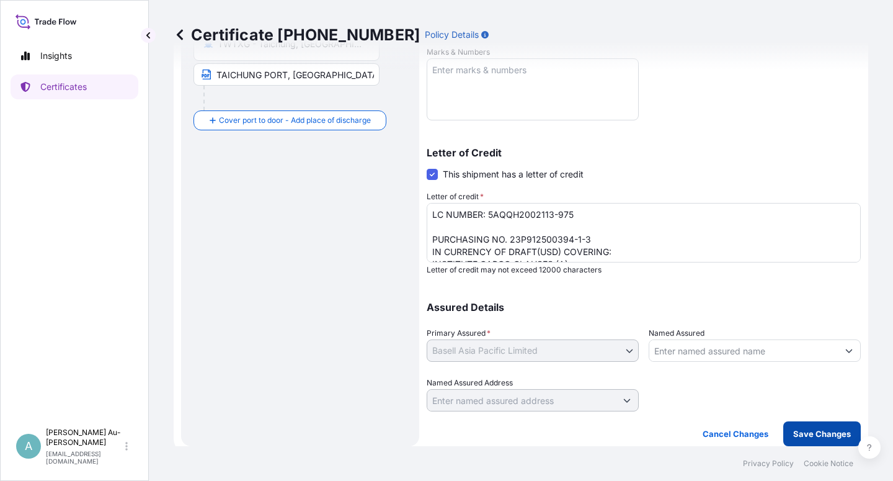
click at [813, 436] on p "Save Changes" at bounding box center [823, 433] width 58 height 12
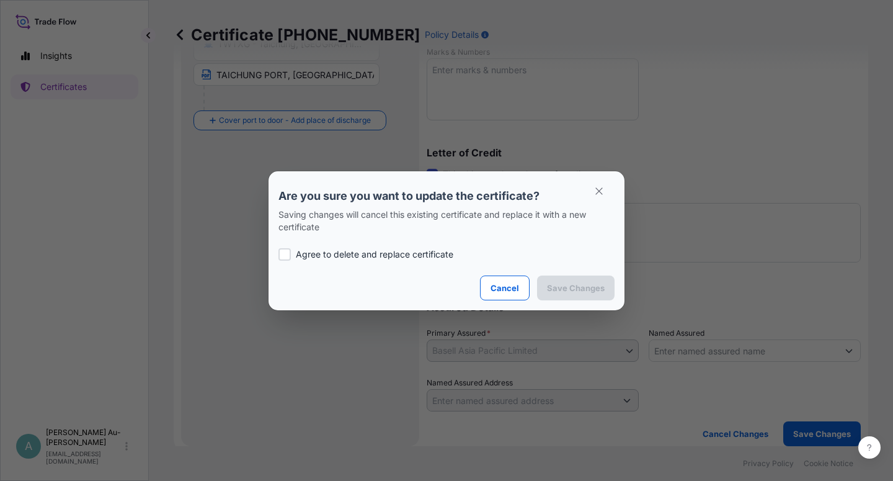
click at [324, 258] on p "Agree to delete and replace certificate" at bounding box center [375, 254] width 158 height 12
checkbox input "true"
click at [575, 290] on p "Save Changes" at bounding box center [576, 288] width 58 height 12
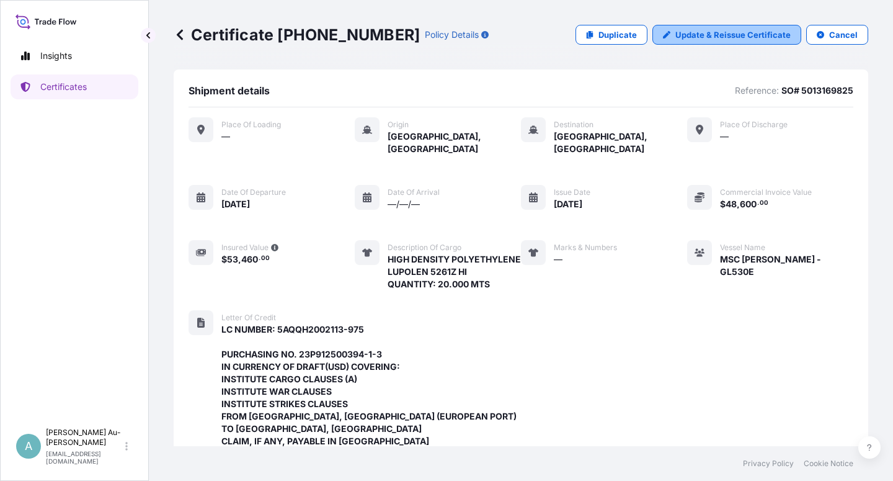
click at [711, 35] on p "Update & Reissue Certificate" at bounding box center [733, 35] width 115 height 12
select select "Sea"
select select "32034"
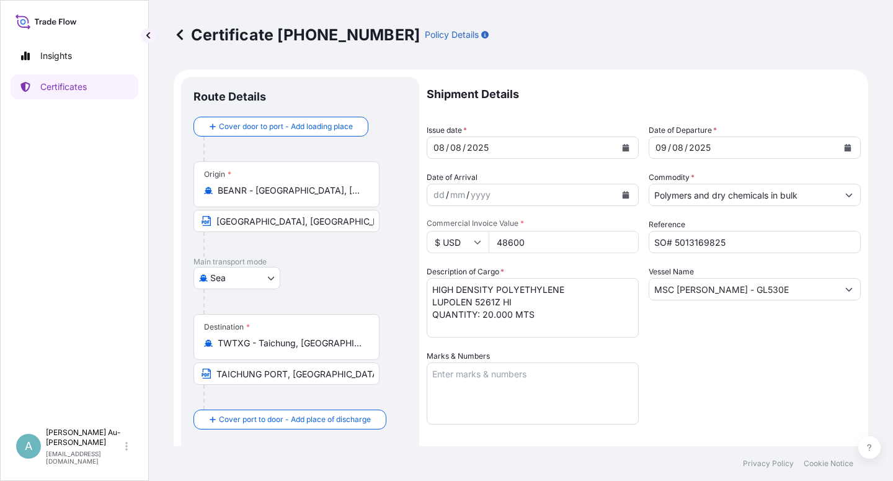
click at [623, 148] on icon "Calendar" at bounding box center [626, 147] width 7 height 7
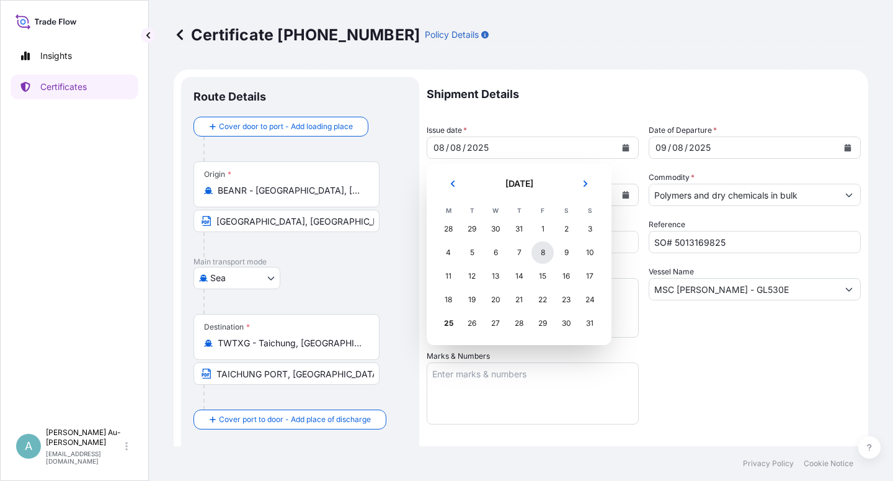
click at [543, 255] on div "8" at bounding box center [543, 252] width 22 height 22
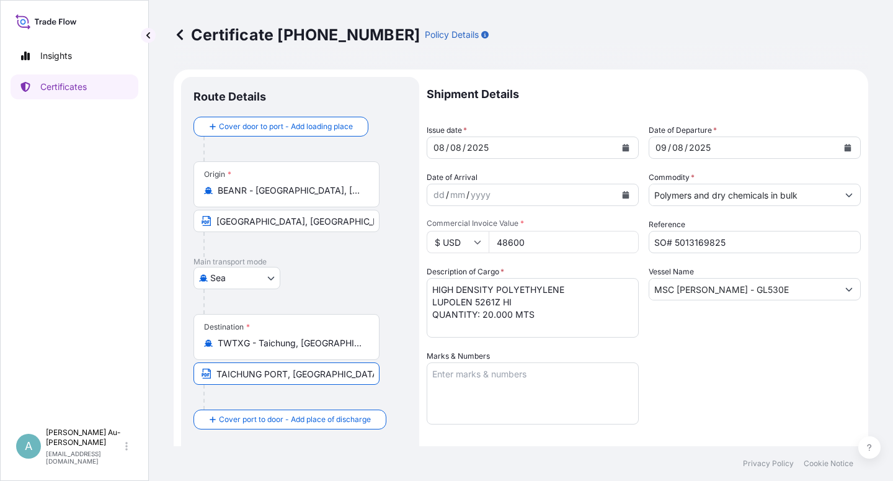
drag, startPoint x: 337, startPoint y: 374, endPoint x: 177, endPoint y: 398, distance: 161.9
click at [194, 385] on input "TAICHUNG PORT, [GEOGRAPHIC_DATA] (PORT OF DISCHARGE: [GEOGRAPHIC_DATA], [GEOGRA…" at bounding box center [287, 373] width 186 height 22
click at [405, 354] on div "Destination * TWTXG - [GEOGRAPHIC_DATA], [GEOGRAPHIC_DATA] [GEOGRAPHIC_DATA], […" at bounding box center [300, 362] width 213 height 96
click at [369, 375] on input "[GEOGRAPHIC_DATA], [GEOGRAPHIC_DATA])" at bounding box center [287, 373] width 186 height 22
type input "[GEOGRAPHIC_DATA], [GEOGRAPHIC_DATA]"
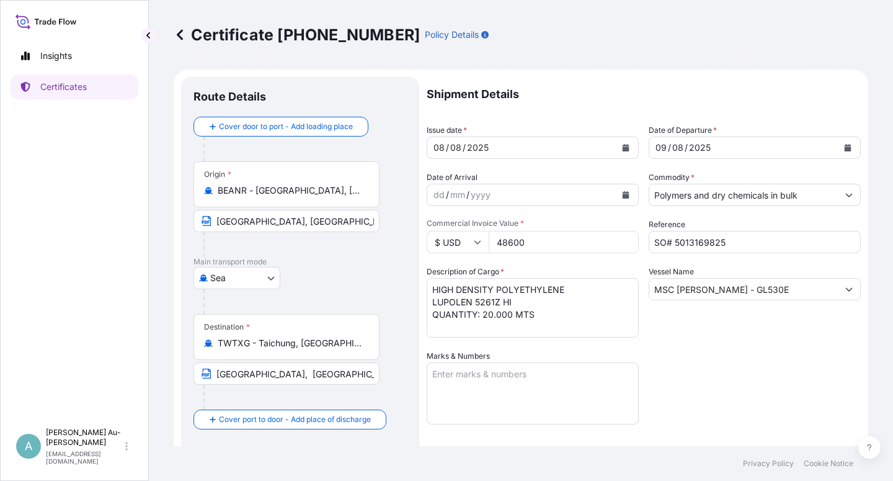
click at [763, 360] on div "Shipment Details Issue date * [DATE] Date of Departure * [DATE] Date of Arrival…" at bounding box center [644, 396] width 434 height 638
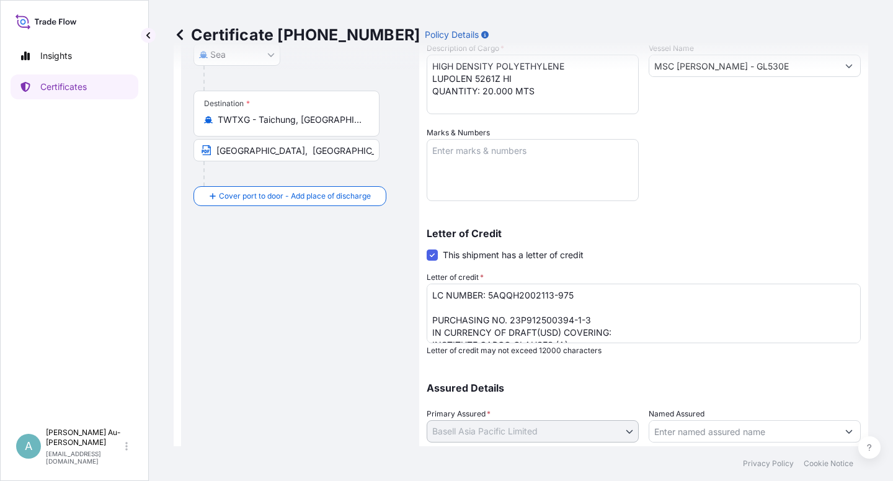
scroll to position [304, 0]
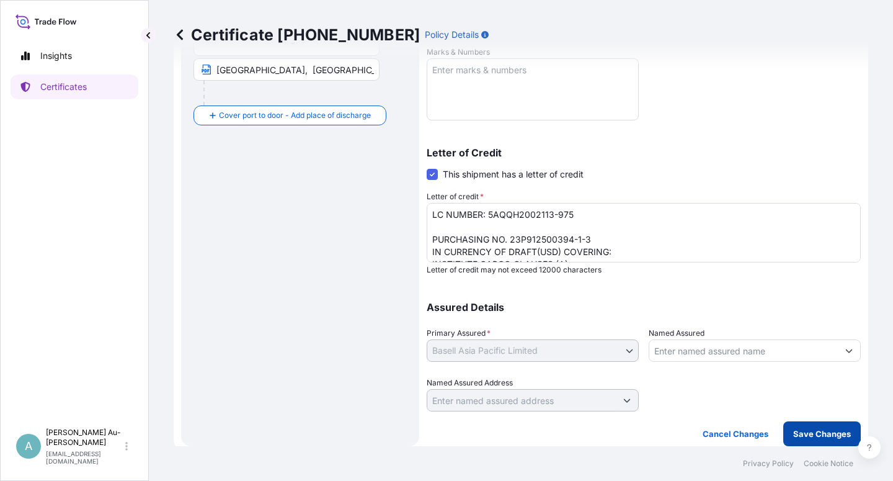
click at [815, 430] on p "Save Changes" at bounding box center [823, 433] width 58 height 12
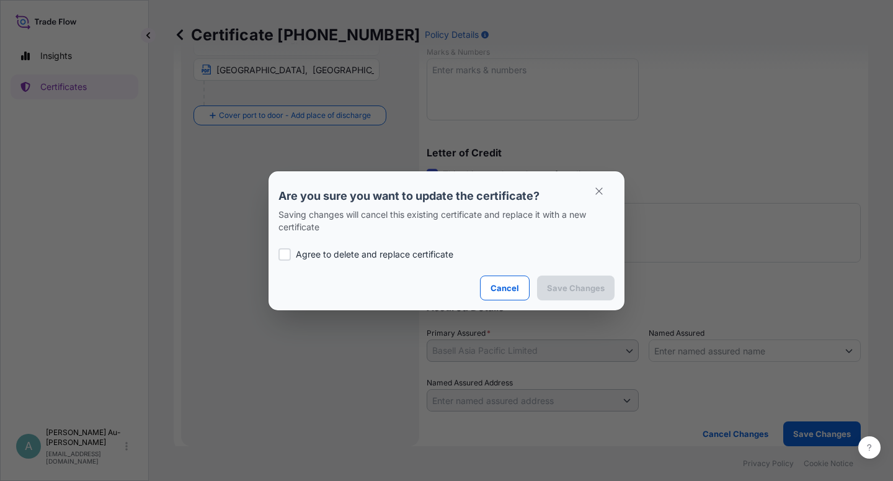
click at [292, 255] on label "Agree to delete and replace certificate" at bounding box center [447, 254] width 336 height 12
checkbox input "true"
click at [588, 290] on p "Save Changes" at bounding box center [576, 288] width 58 height 12
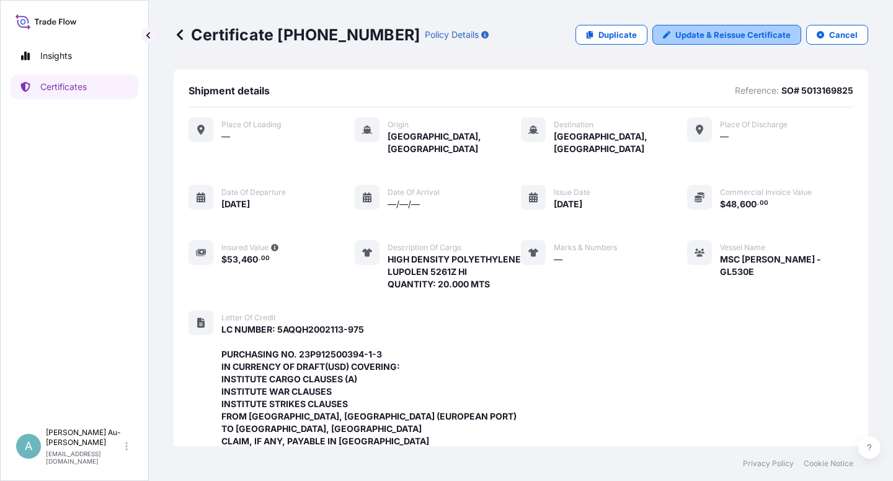
click at [725, 38] on p "Update & Reissue Certificate" at bounding box center [733, 35] width 115 height 12
select select "Sea"
select select "32034"
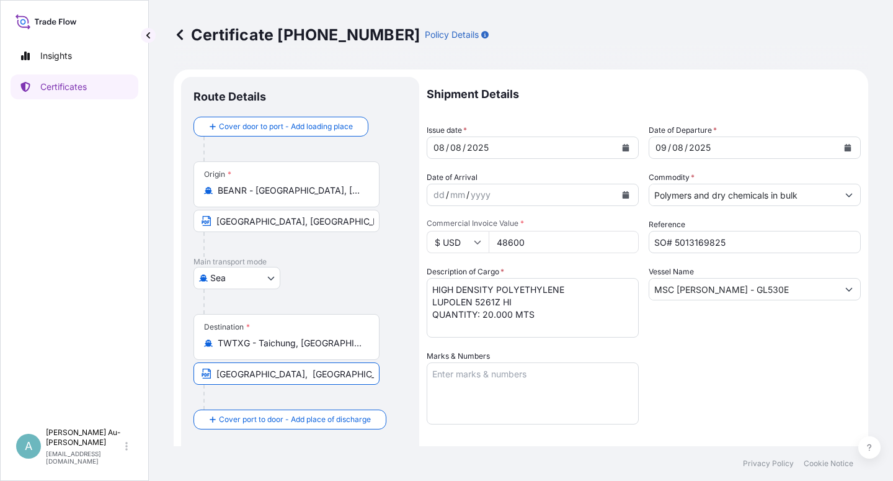
drag, startPoint x: 345, startPoint y: 365, endPoint x: 194, endPoint y: 382, distance: 152.2
click at [194, 382] on input "[GEOGRAPHIC_DATA], [GEOGRAPHIC_DATA]" at bounding box center [287, 373] width 186 height 22
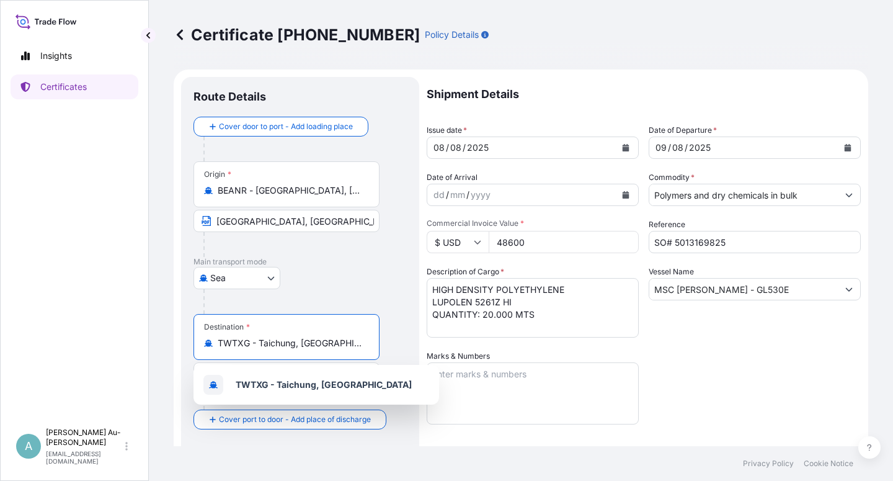
drag, startPoint x: 346, startPoint y: 346, endPoint x: 195, endPoint y: 351, distance: 151.5
click at [218, 349] on input "TWTXG - Taichung, [GEOGRAPHIC_DATA]" at bounding box center [291, 343] width 146 height 12
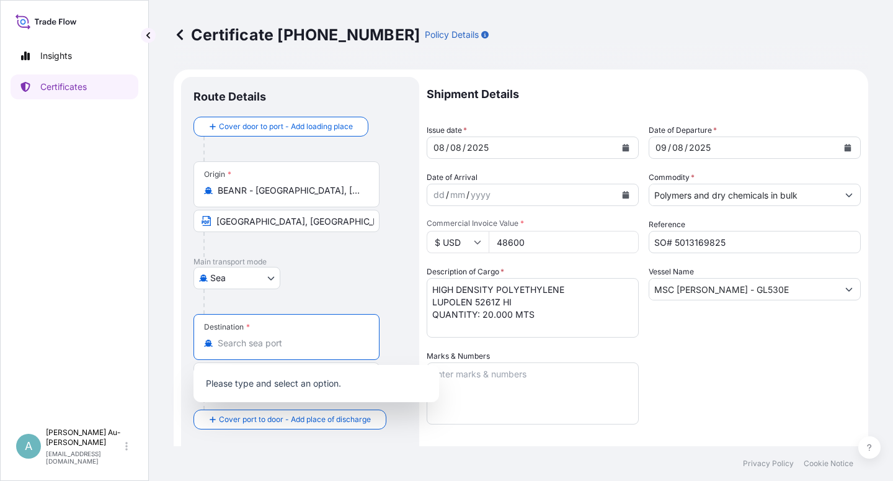
type input "TWTXG - Taichung, [GEOGRAPHIC_DATA]"
click at [281, 349] on div "Destination * TWTXG - [GEOGRAPHIC_DATA], [GEOGRAPHIC_DATA]" at bounding box center [287, 337] width 186 height 46
click at [281, 349] on input "TWTXG - Taichung, [GEOGRAPHIC_DATA]" at bounding box center [291, 343] width 146 height 12
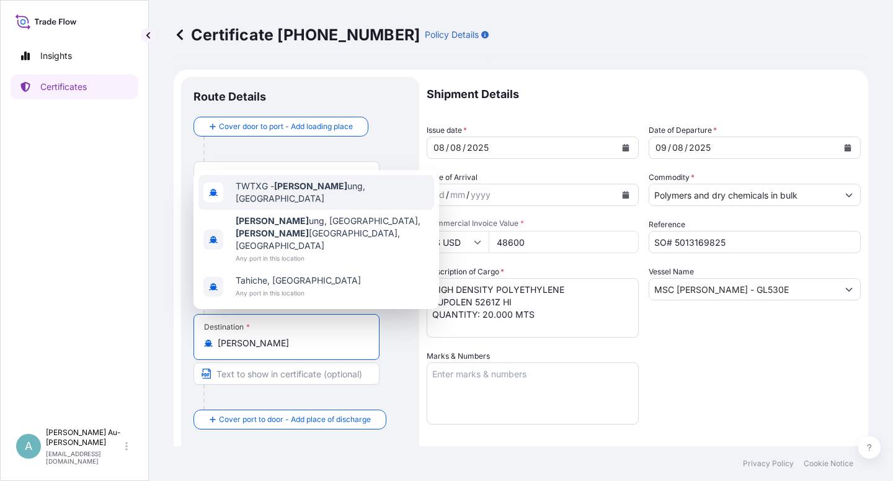
click at [312, 205] on span "TWTXG - [PERSON_NAME], [GEOGRAPHIC_DATA]" at bounding box center [333, 192] width 194 height 25
type input "TWTXG - Taichung, [GEOGRAPHIC_DATA]"
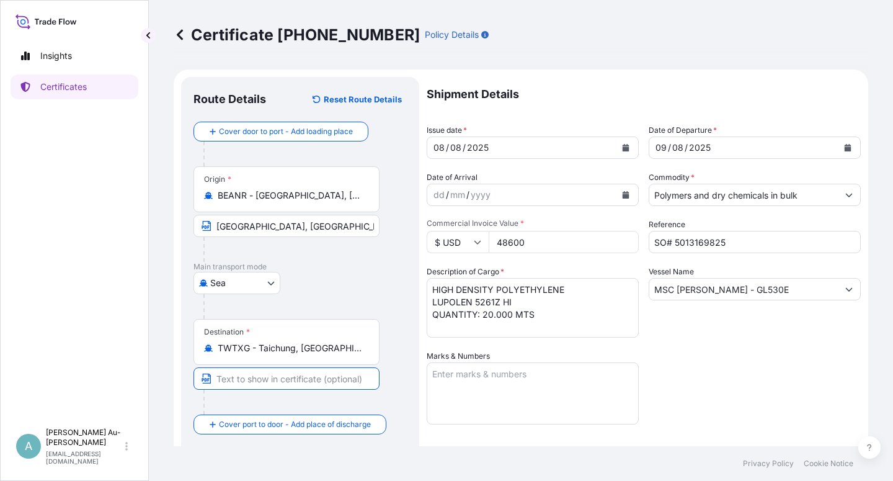
click at [293, 385] on input "Text to appear on certificate" at bounding box center [287, 378] width 186 height 22
type input "[GEOGRAPHIC_DATA] , [GEOGRAPHIC_DATA]"
click at [713, 366] on div "Shipment Details Issue date * [DATE] Date of Departure * [DATE] Date of Arrival…" at bounding box center [644, 396] width 434 height 638
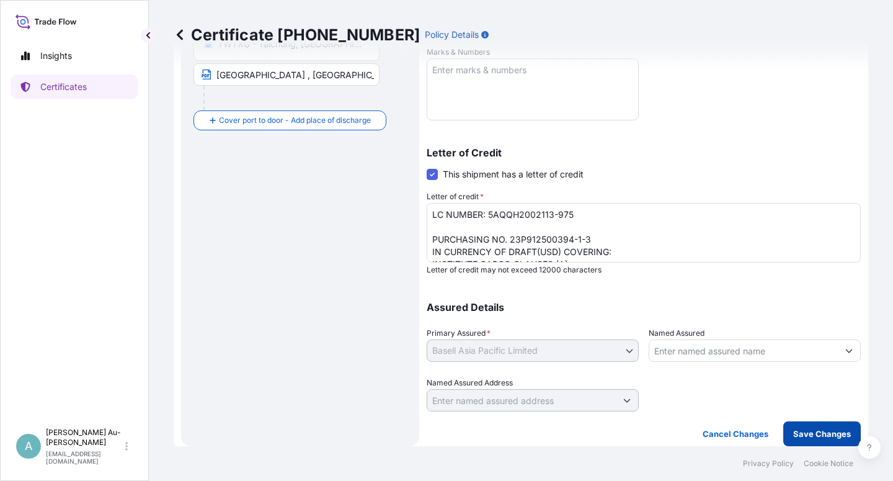
click at [808, 438] on p "Save Changes" at bounding box center [823, 433] width 58 height 12
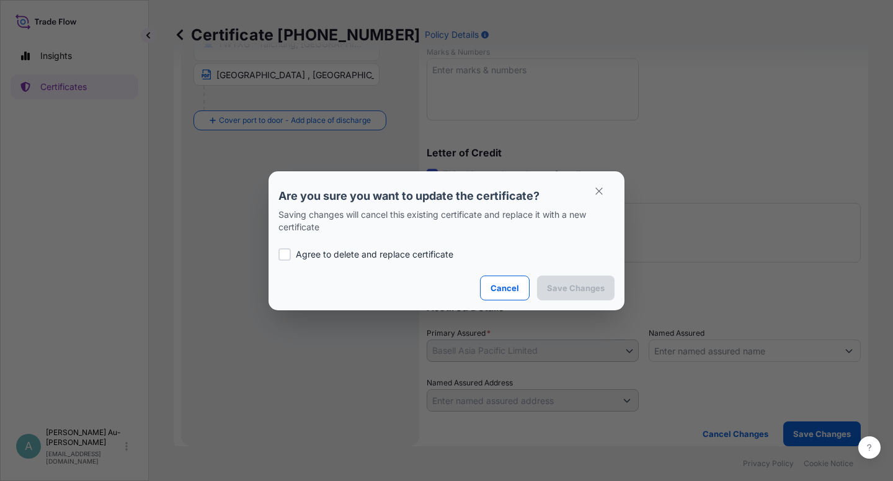
click at [297, 257] on p "Agree to delete and replace certificate" at bounding box center [375, 254] width 158 height 12
checkbox input "true"
click at [559, 285] on p "Save Changes" at bounding box center [576, 288] width 58 height 12
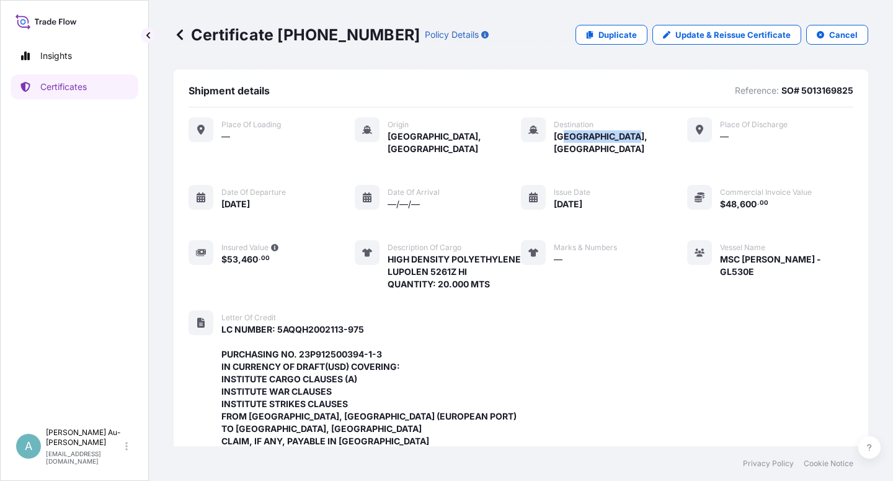
drag, startPoint x: 634, startPoint y: 135, endPoint x: 558, endPoint y: 139, distance: 75.8
click at [558, 139] on div "Place of Loading — Origin [GEOGRAPHIC_DATA], [GEOGRAPHIC_DATA] Destination [GEO…" at bounding box center [521, 203] width 665 height 173
click at [575, 141] on span "[GEOGRAPHIC_DATA], [GEOGRAPHIC_DATA]" at bounding box center [620, 142] width 133 height 25
click at [601, 35] on p "Duplicate" at bounding box center [618, 35] width 38 height 12
select select "Sea"
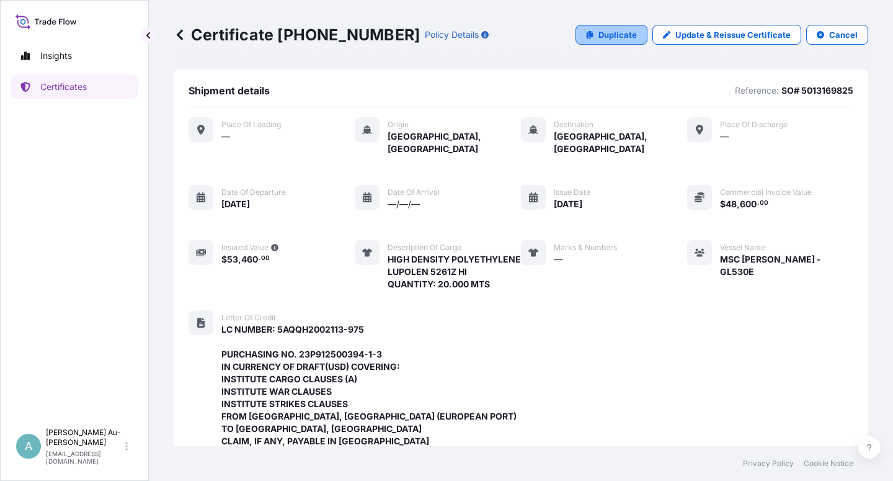
select select "32034"
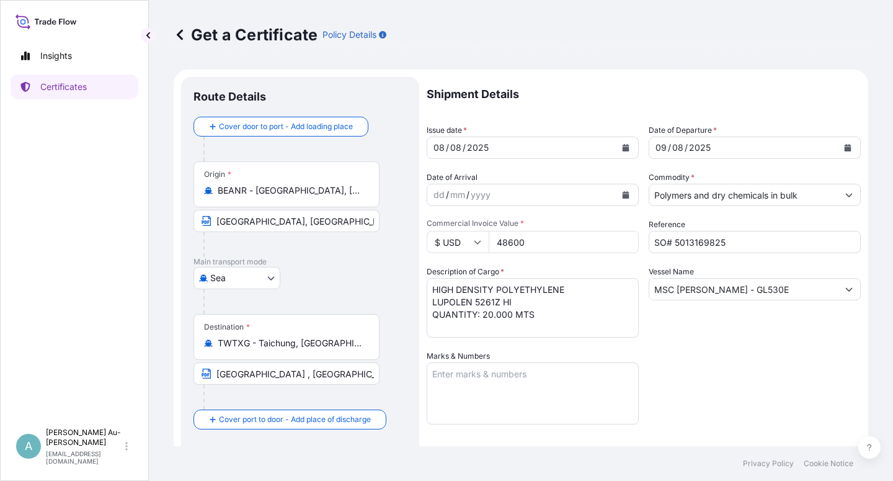
click at [622, 146] on icon "Calendar" at bounding box center [625, 147] width 7 height 7
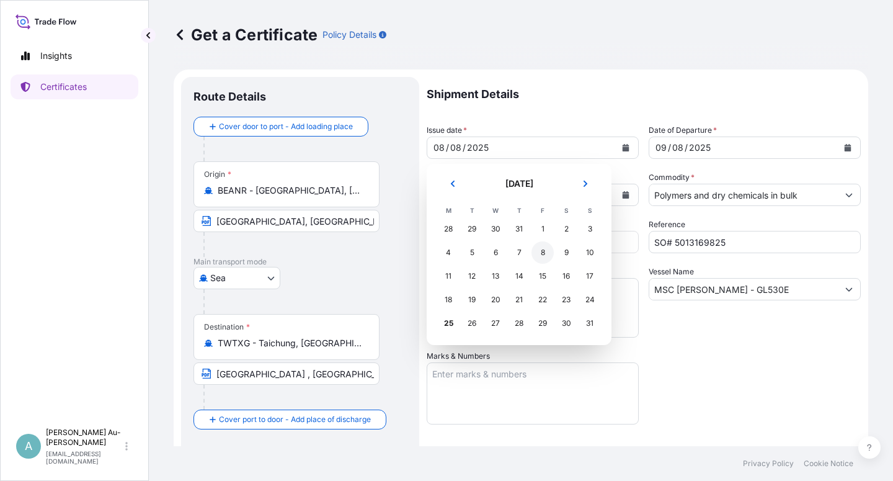
click at [542, 252] on div "8" at bounding box center [543, 252] width 22 height 22
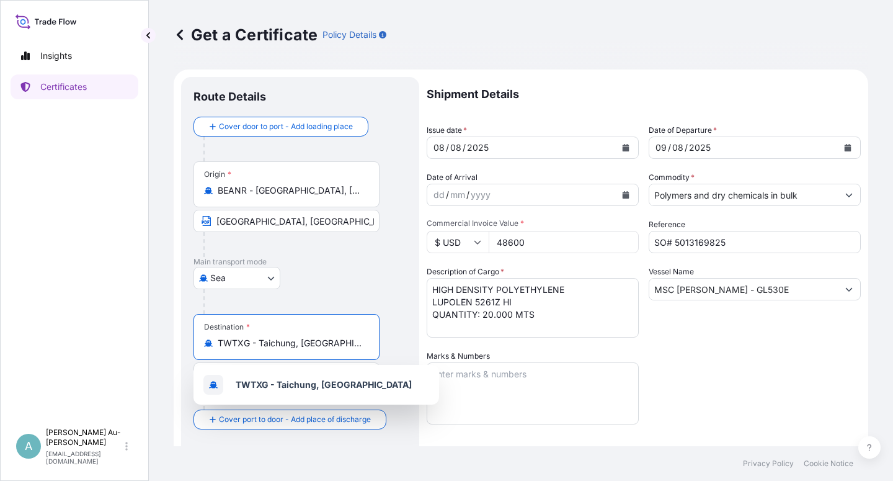
drag, startPoint x: 333, startPoint y: 349, endPoint x: 187, endPoint y: 352, distance: 145.8
click at [218, 349] on input "TWTXG - Taichung, [GEOGRAPHIC_DATA]" at bounding box center [291, 343] width 146 height 12
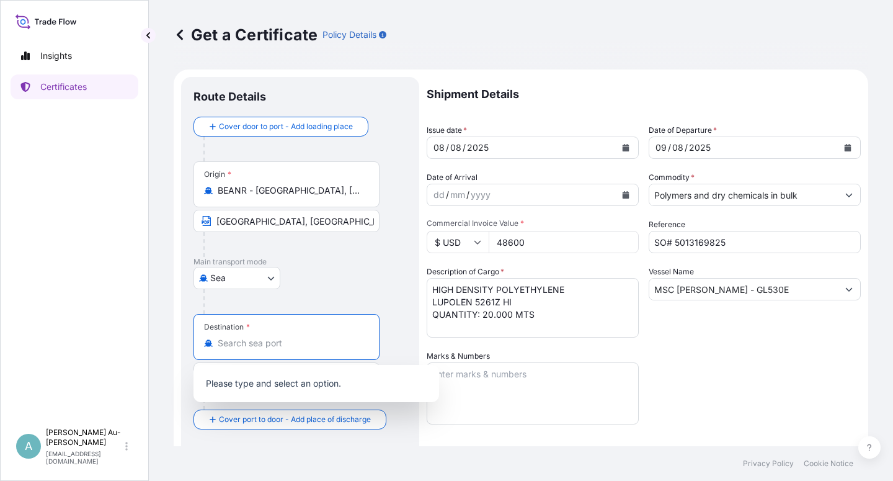
click at [314, 348] on input "Destination *" at bounding box center [291, 343] width 146 height 12
type input "TWTXG - Taichung, [GEOGRAPHIC_DATA]"
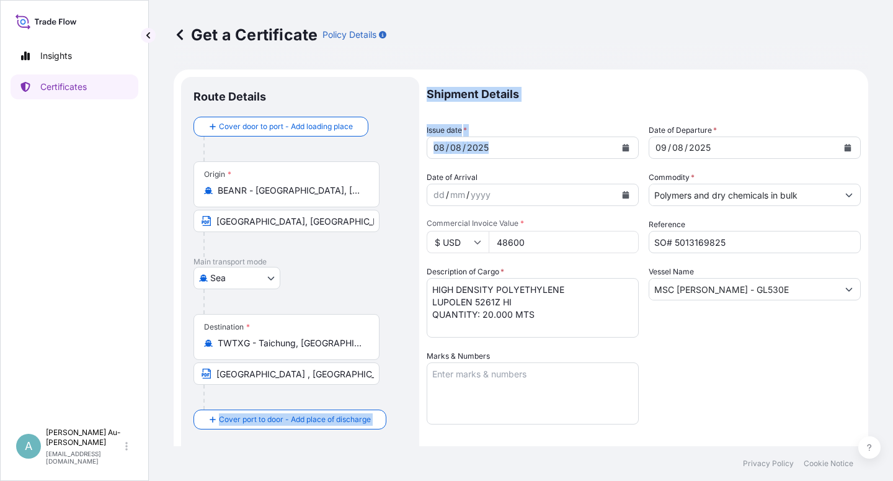
drag, startPoint x: 373, startPoint y: 385, endPoint x: 229, endPoint y: 389, distance: 144.6
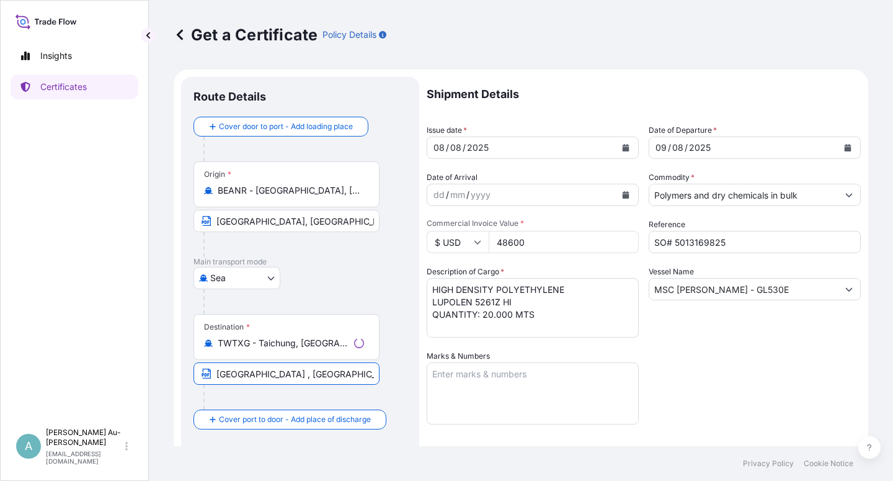
drag, startPoint x: 351, startPoint y: 375, endPoint x: 189, endPoint y: 383, distance: 162.1
click at [194, 381] on input "[GEOGRAPHIC_DATA] , [GEOGRAPHIC_DATA]" at bounding box center [287, 373] width 186 height 22
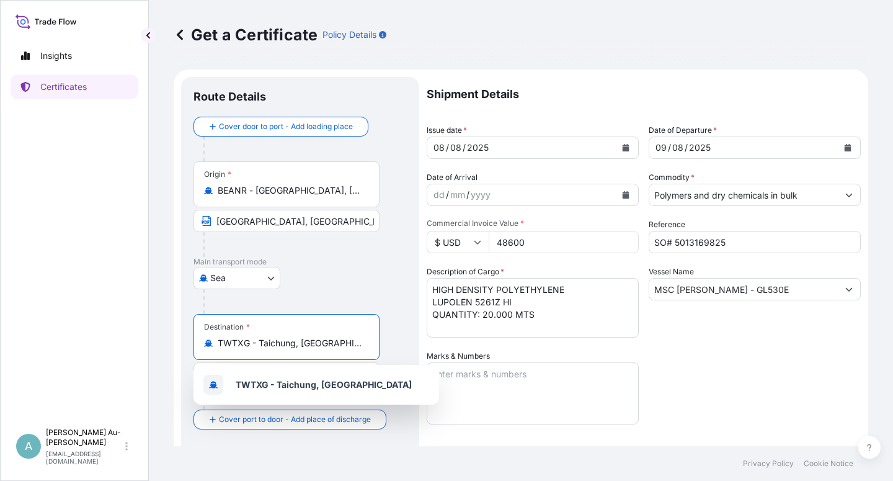
drag, startPoint x: 334, startPoint y: 347, endPoint x: 185, endPoint y: 352, distance: 149.0
click at [218, 349] on input "TWTXG - Taichung, [GEOGRAPHIC_DATA]" at bounding box center [291, 343] width 146 height 12
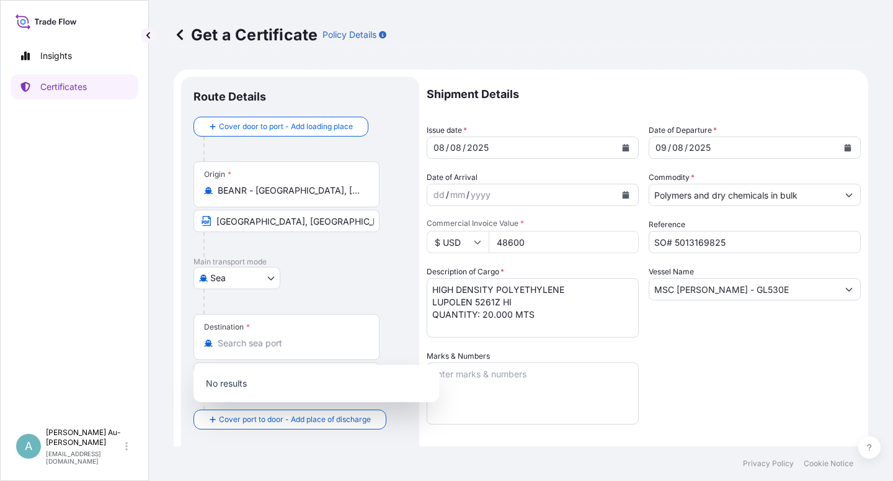
type input "TWTXG - Taichung, [GEOGRAPHIC_DATA]"
click at [296, 394] on p "No results" at bounding box center [317, 383] width 236 height 27
drag, startPoint x: 283, startPoint y: 346, endPoint x: 190, endPoint y: 353, distance: 92.7
click at [218, 349] on input "TWTXG - Taichung, [GEOGRAPHIC_DATA]" at bounding box center [284, 343] width 132 height 12
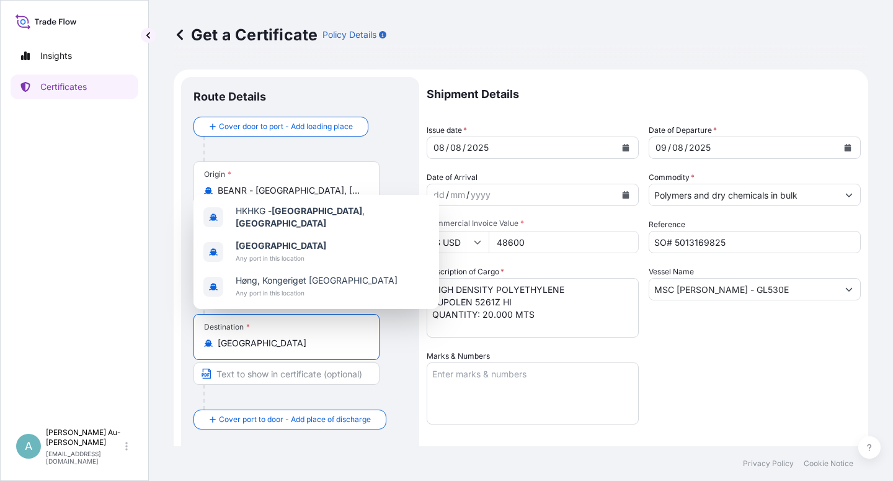
type input "TWTXG - Taichung, [GEOGRAPHIC_DATA]"
click at [301, 351] on div "Destination * TWTXG - [GEOGRAPHIC_DATA], [GEOGRAPHIC_DATA]" at bounding box center [287, 337] width 186 height 46
click at [301, 349] on input "TWTXG - Taichung, [GEOGRAPHIC_DATA]" at bounding box center [291, 343] width 146 height 12
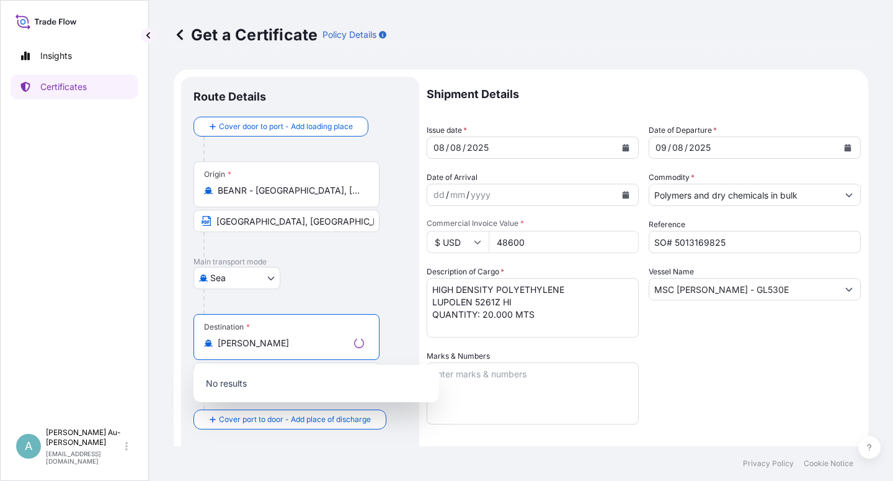
type input "J"
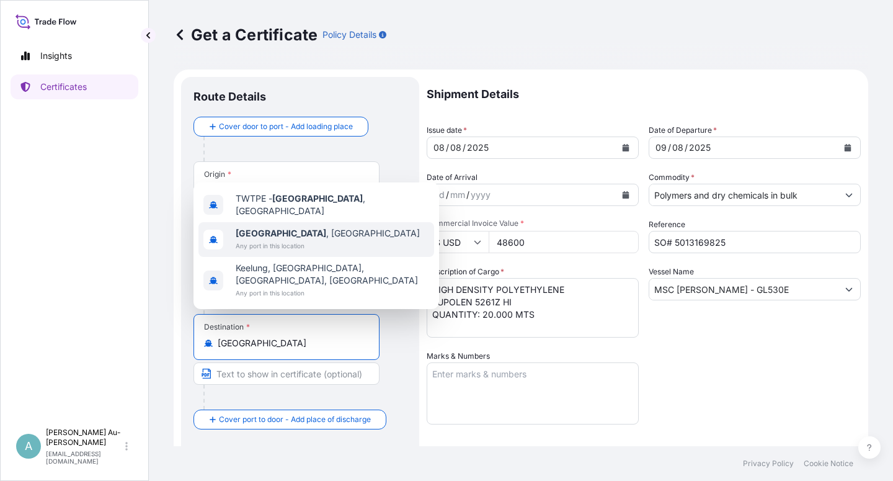
click at [273, 252] on span "Any port in this location" at bounding box center [328, 245] width 184 height 12
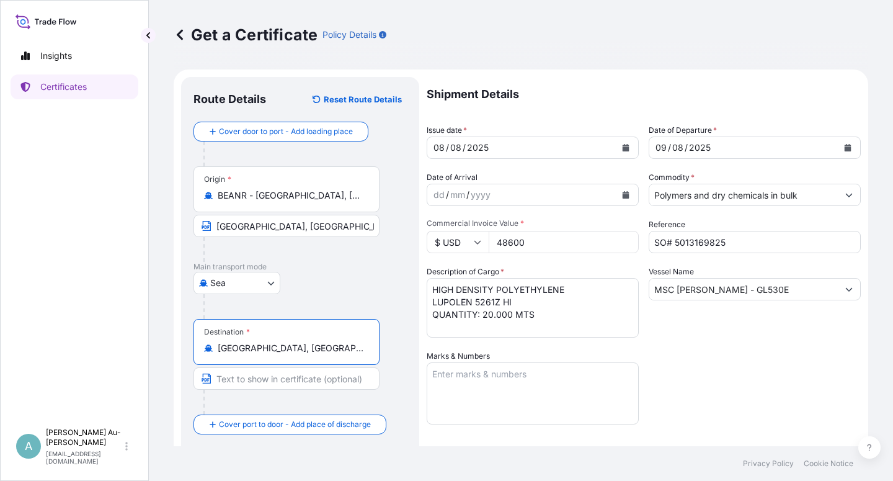
type input "[GEOGRAPHIC_DATA], [GEOGRAPHIC_DATA]"
drag, startPoint x: 296, startPoint y: 354, endPoint x: 315, endPoint y: 346, distance: 21.1
click at [225, 356] on div "Destination * [GEOGRAPHIC_DATA], [GEOGRAPHIC_DATA]" at bounding box center [287, 342] width 186 height 46
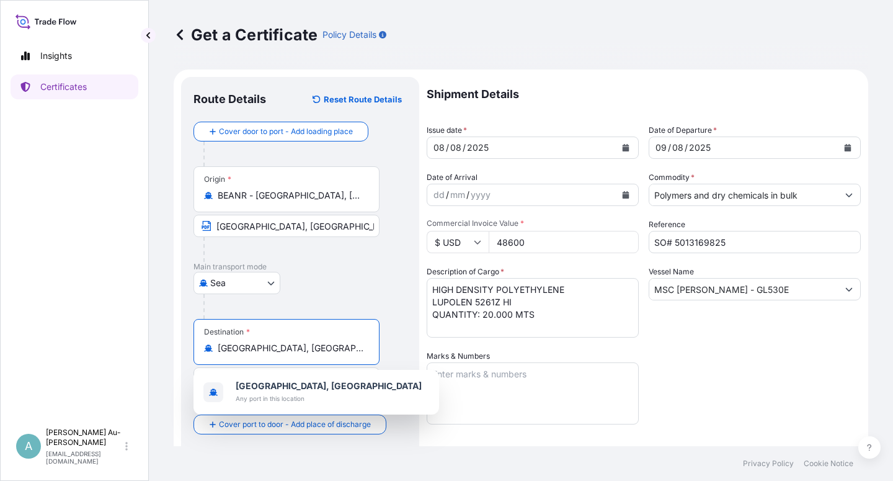
drag, startPoint x: 315, startPoint y: 346, endPoint x: 217, endPoint y: 350, distance: 98.1
click at [218, 350] on input "[GEOGRAPHIC_DATA], [GEOGRAPHIC_DATA]" at bounding box center [291, 348] width 146 height 12
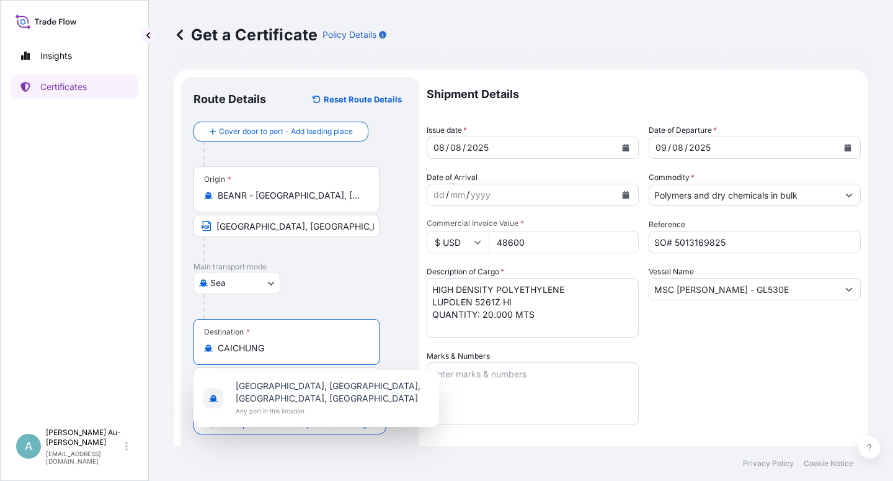
click at [223, 352] on input "CAICHUNG" at bounding box center [291, 348] width 146 height 12
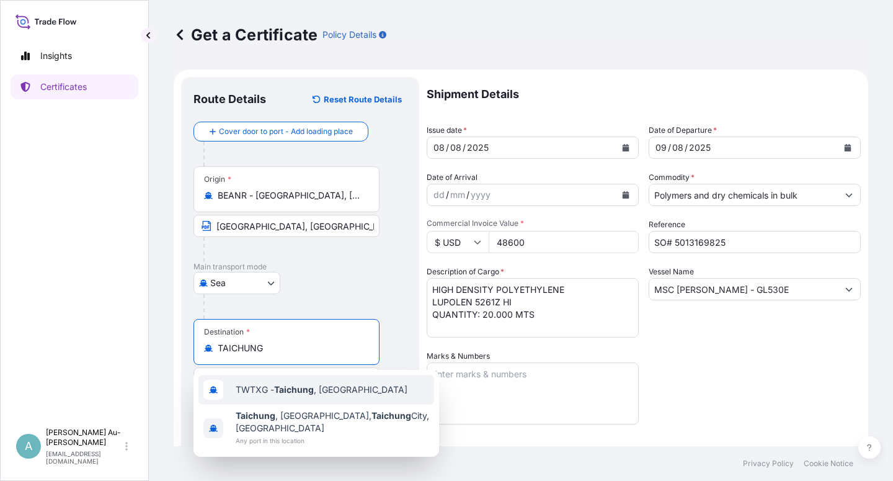
click at [288, 349] on input "TAICHUNG" at bounding box center [291, 348] width 146 height 12
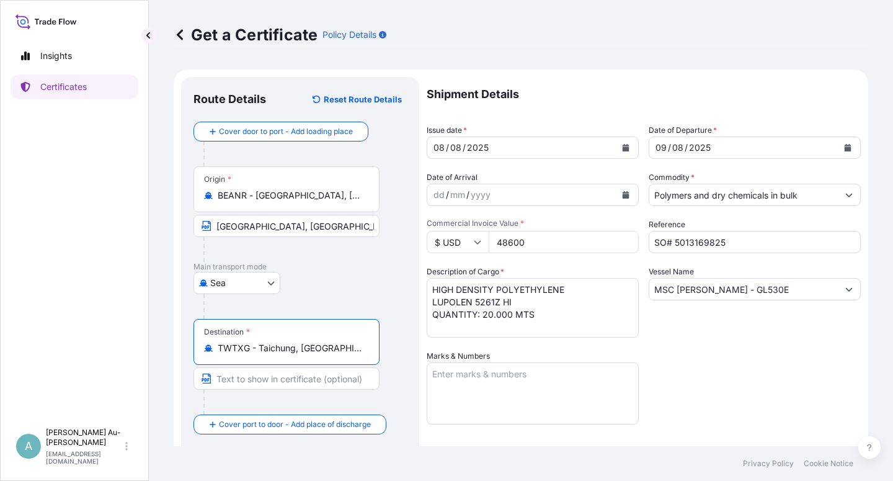
type input "TWTXG - Taichung, [GEOGRAPHIC_DATA]"
click at [223, 380] on input "Text to appear on certificate" at bounding box center [287, 378] width 186 height 22
type input "[GEOGRAPHIC_DATA] , [GEOGRAPHIC_DATA]"
drag, startPoint x: 775, startPoint y: 365, endPoint x: 754, endPoint y: 366, distance: 21.1
click at [772, 365] on div "Shipment Details Issue date * [DATE] Date of Departure * [DATE] Date of Arrival…" at bounding box center [644, 396] width 434 height 638
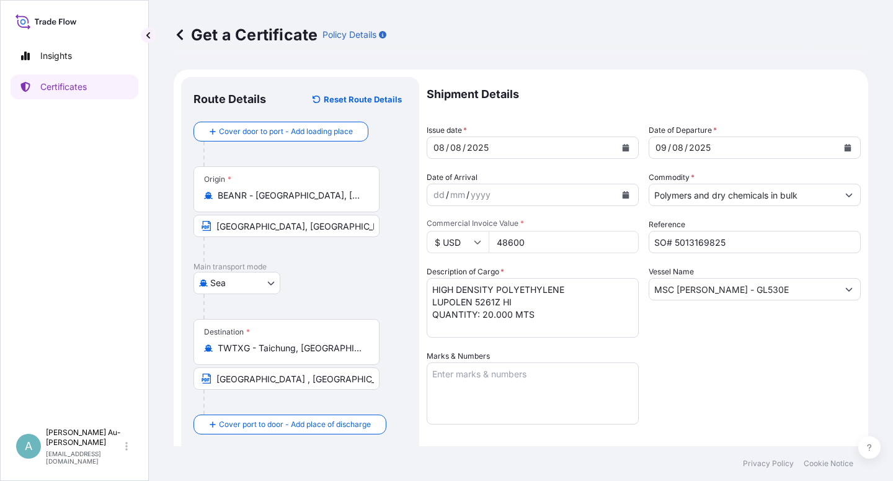
click at [625, 150] on button "Calendar" at bounding box center [626, 148] width 20 height 20
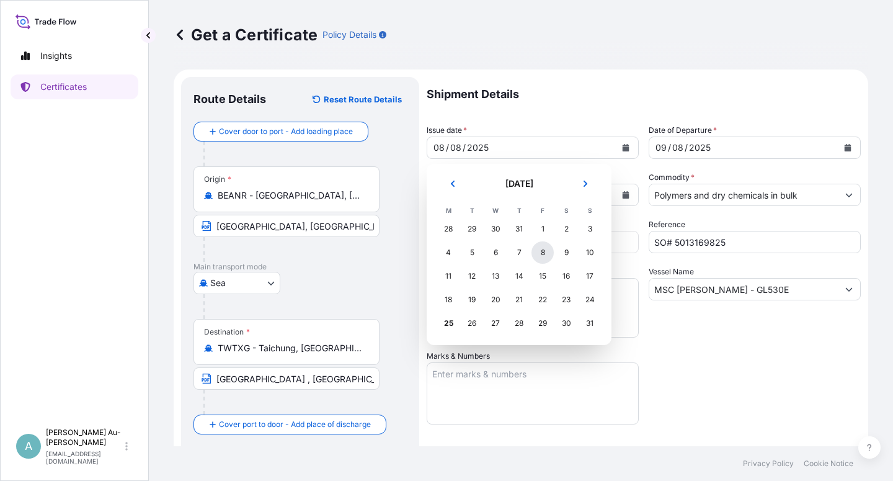
click at [540, 256] on div "8" at bounding box center [543, 252] width 22 height 22
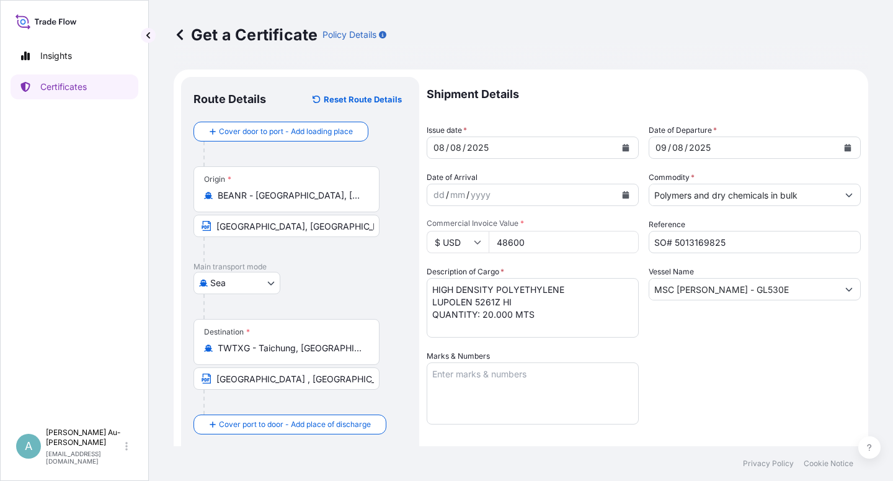
click at [744, 383] on div "Shipment Details Issue date * [DATE] Date of Departure * [DATE] Date of Arrival…" at bounding box center [644, 396] width 434 height 638
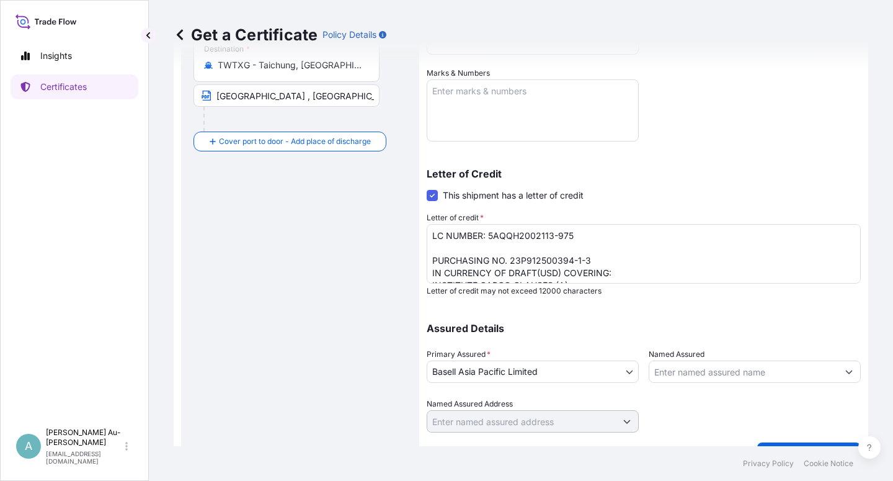
scroll to position [304, 0]
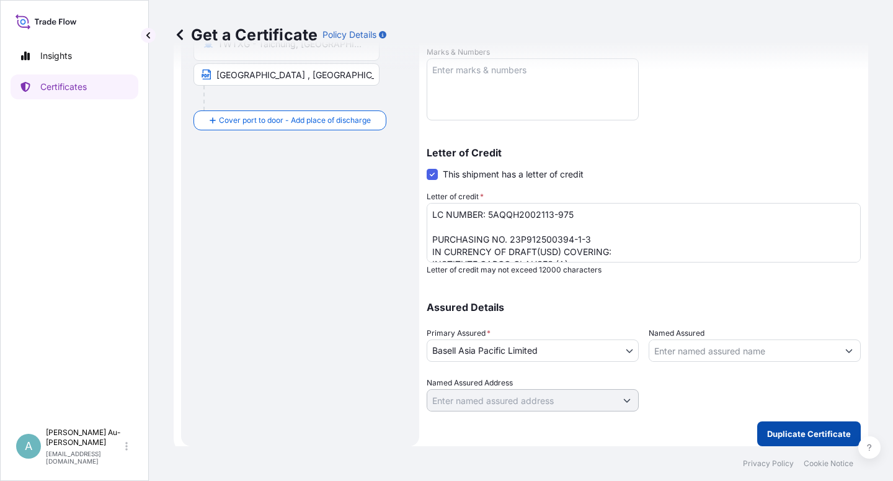
click at [811, 436] on p "Duplicate Certificate" at bounding box center [809, 433] width 84 height 12
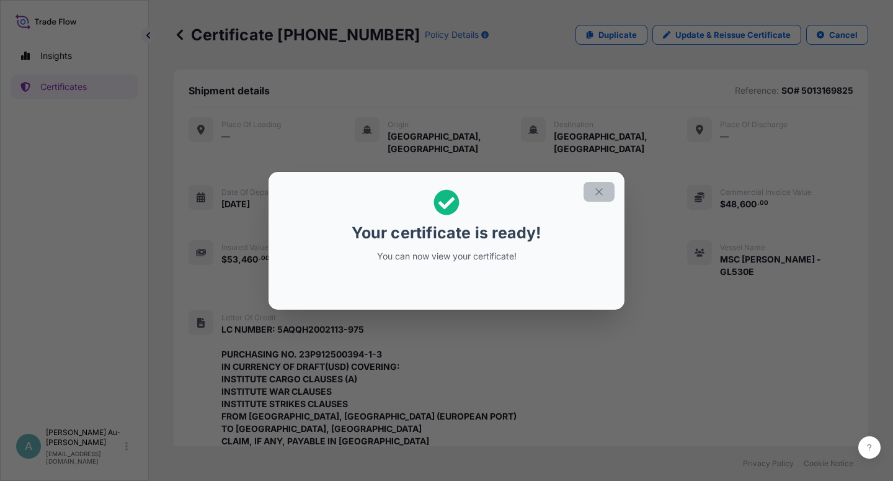
click at [604, 189] on icon "button" at bounding box center [599, 191] width 11 height 11
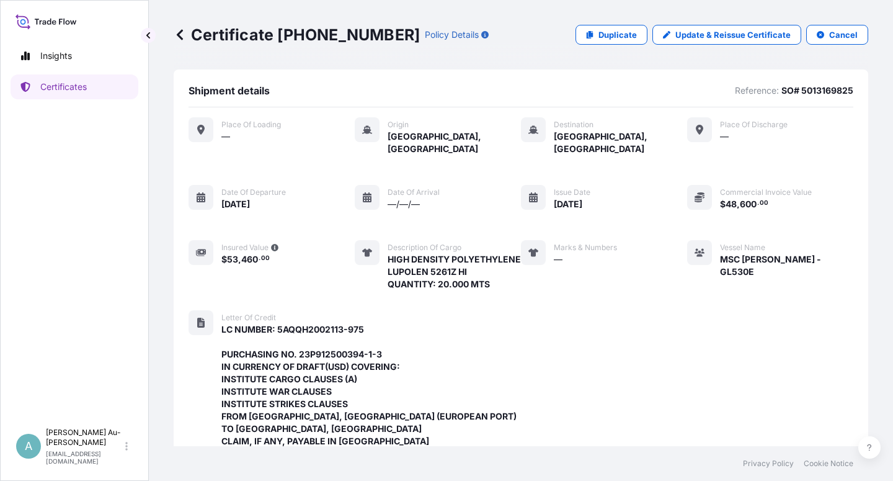
click at [562, 143] on div "Place of Loading — Origin [GEOGRAPHIC_DATA], [GEOGRAPHIC_DATA] Destination [GEO…" at bounding box center [521, 203] width 665 height 173
click at [569, 141] on span "[GEOGRAPHIC_DATA], [GEOGRAPHIC_DATA]" at bounding box center [620, 142] width 133 height 25
click at [532, 138] on div at bounding box center [533, 129] width 25 height 25
click at [529, 134] on icon at bounding box center [534, 130] width 10 height 10
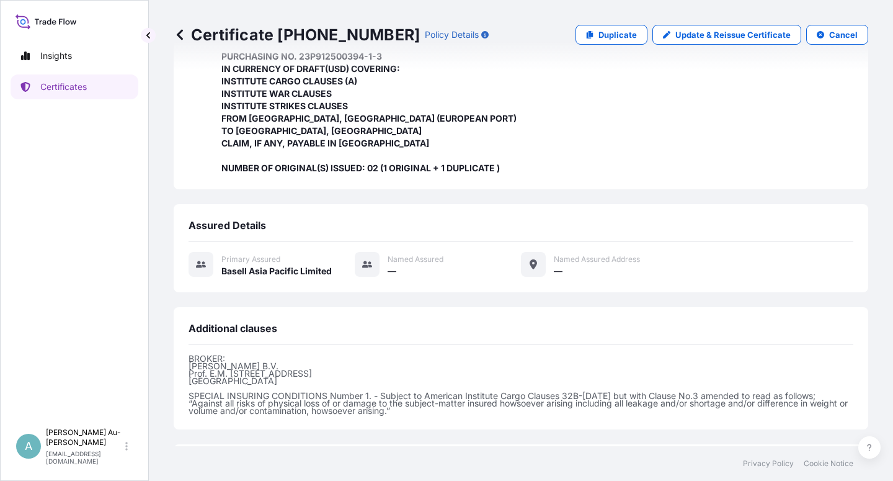
scroll to position [418, 0]
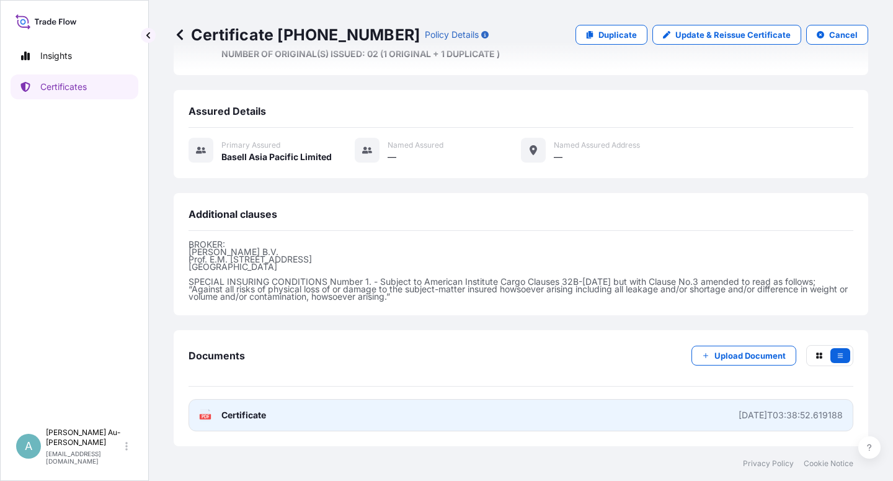
click at [260, 416] on span "Certificate" at bounding box center [243, 415] width 45 height 12
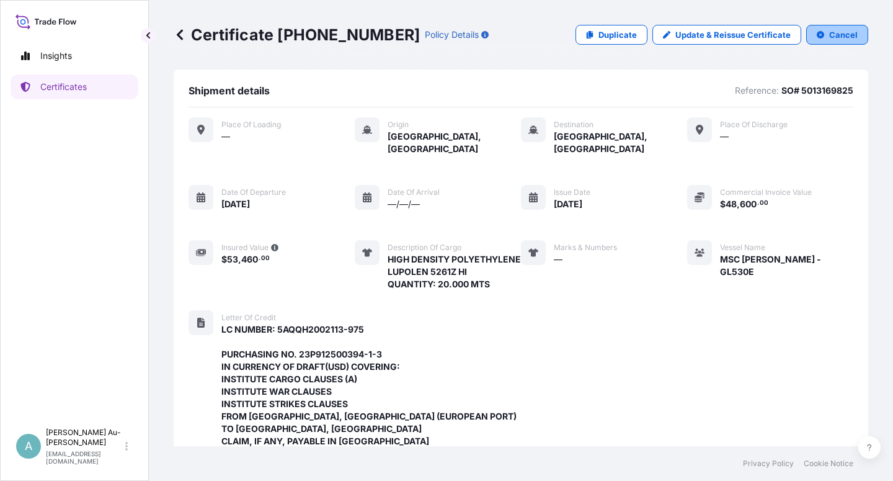
click at [830, 37] on p "Cancel" at bounding box center [844, 35] width 29 height 12
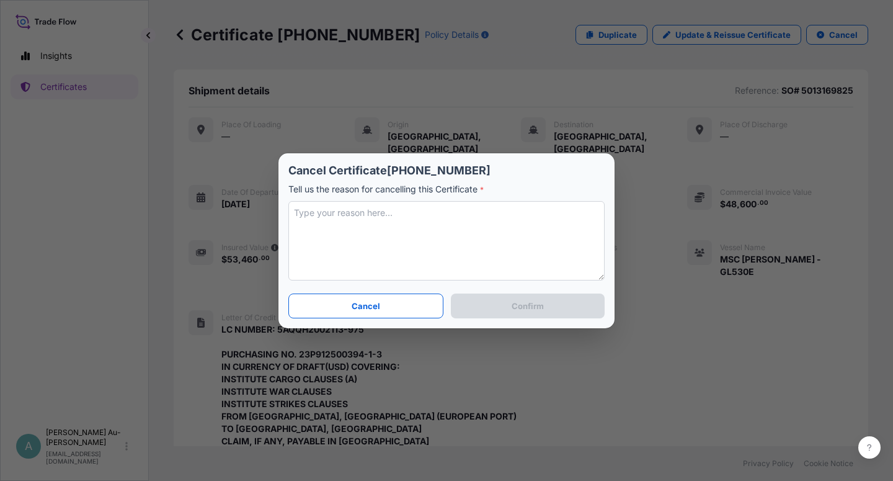
click at [393, 252] on textarea at bounding box center [446, 240] width 316 height 79
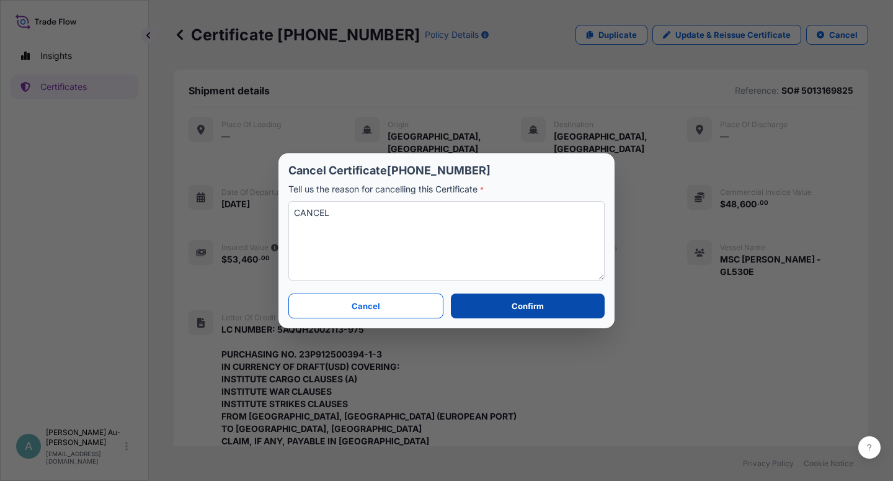
type textarea "CANCEL"
click at [537, 309] on p "Confirm" at bounding box center [528, 306] width 32 height 12
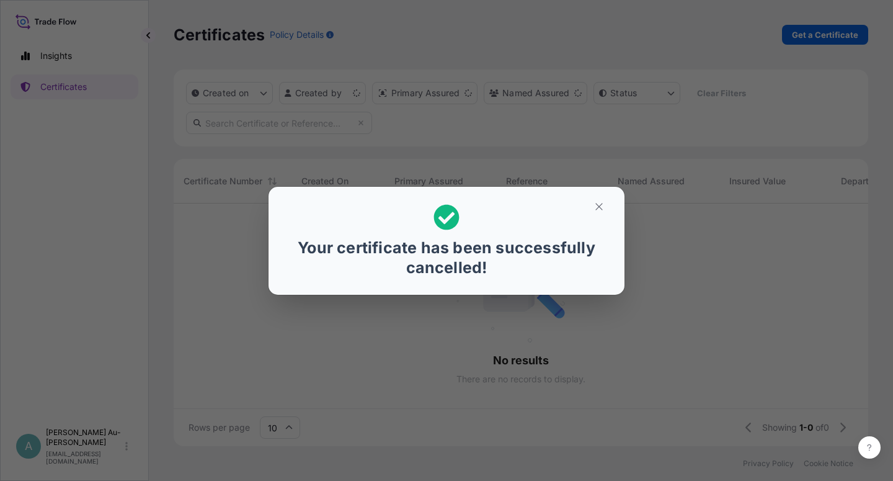
scroll to position [239, 684]
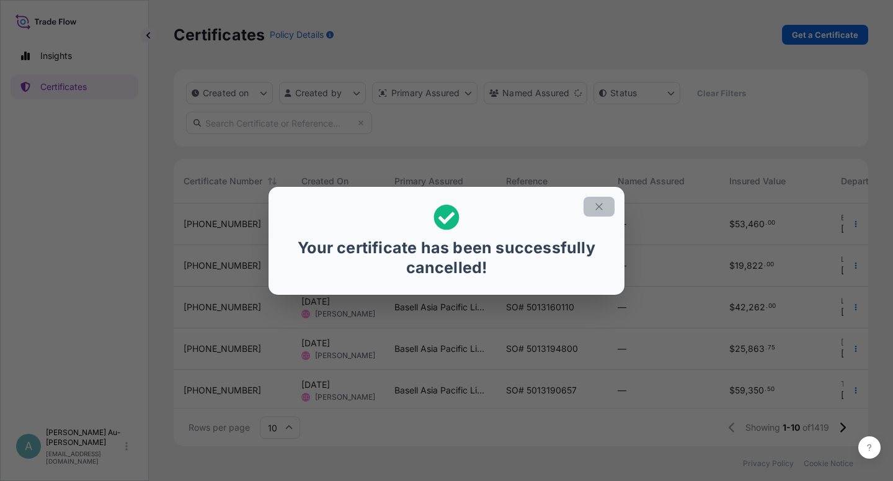
click at [596, 210] on icon "button" at bounding box center [599, 206] width 7 height 7
click at [602, 210] on icon "button" at bounding box center [599, 206] width 11 height 11
click at [595, 203] on icon "button" at bounding box center [599, 206] width 11 height 11
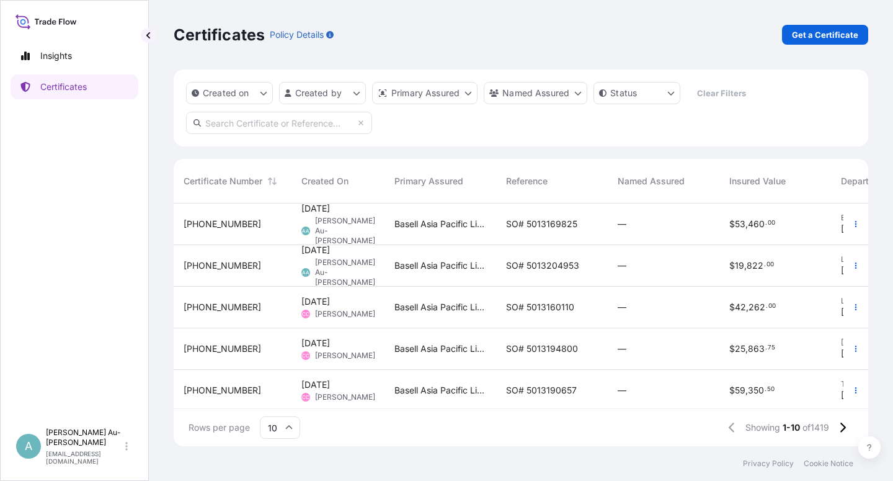
click at [302, 122] on input "text" at bounding box center [279, 123] width 186 height 22
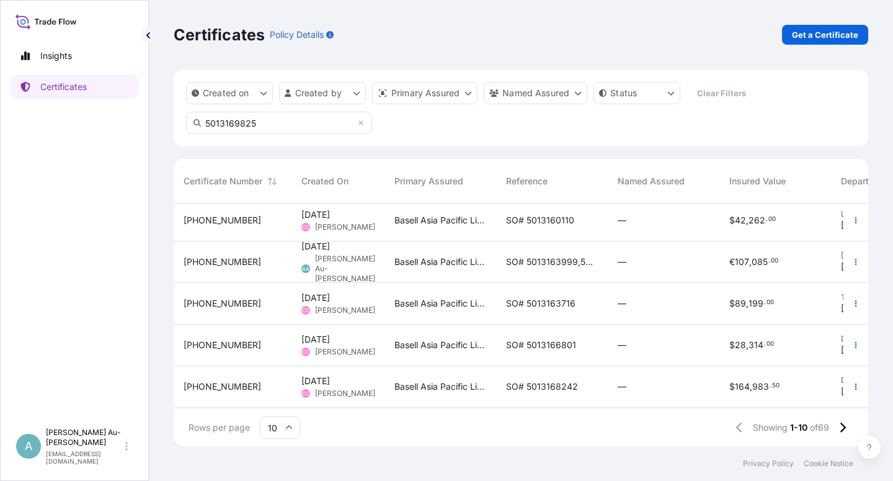
scroll to position [32, 0]
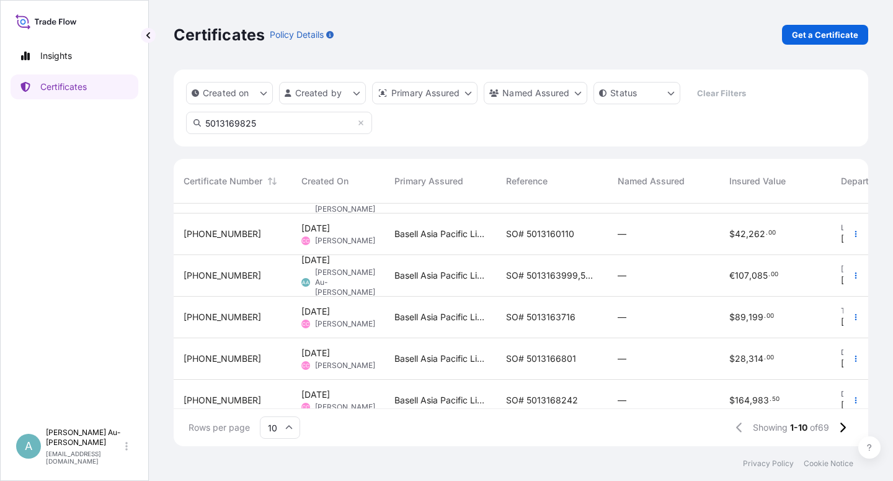
click at [278, 122] on input "5013169825" at bounding box center [279, 123] width 186 height 22
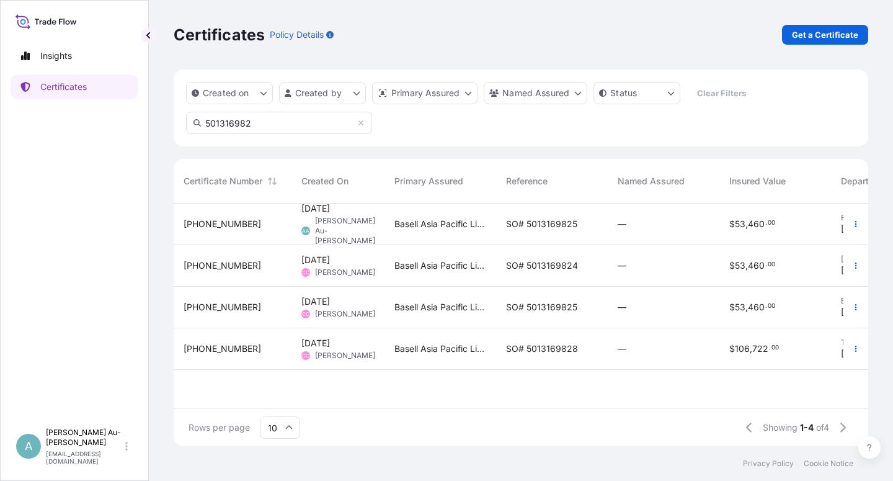
type input "501316982"
click at [546, 308] on span "SO# 5013169825" at bounding box center [541, 307] width 71 height 12
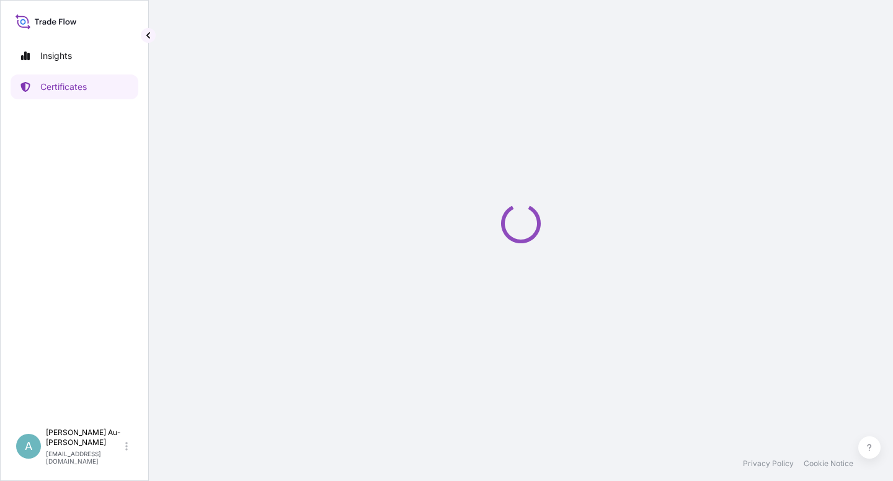
click at [546, 308] on div "Loading" at bounding box center [521, 223] width 695 height 446
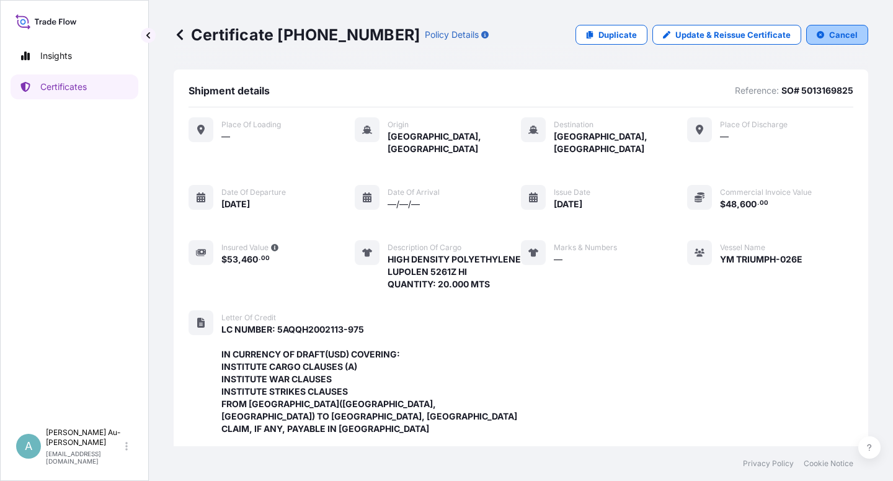
click at [830, 36] on p "Cancel" at bounding box center [844, 35] width 29 height 12
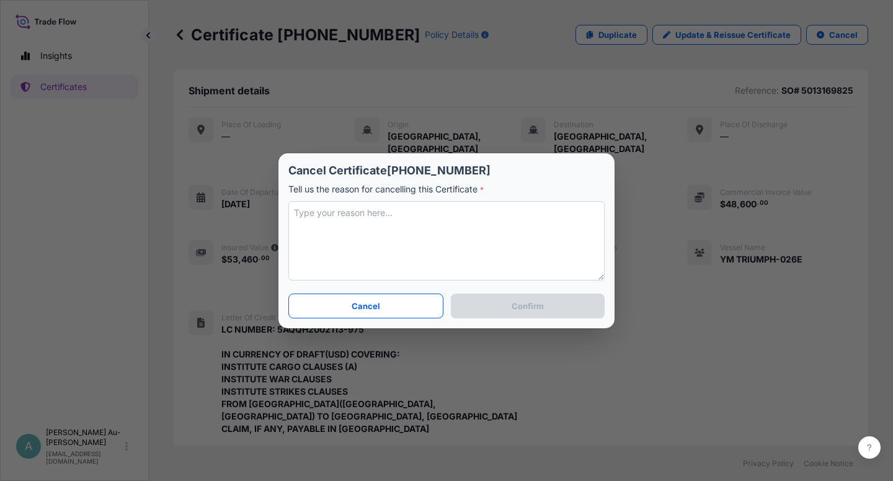
click at [359, 253] on textarea at bounding box center [446, 240] width 316 height 79
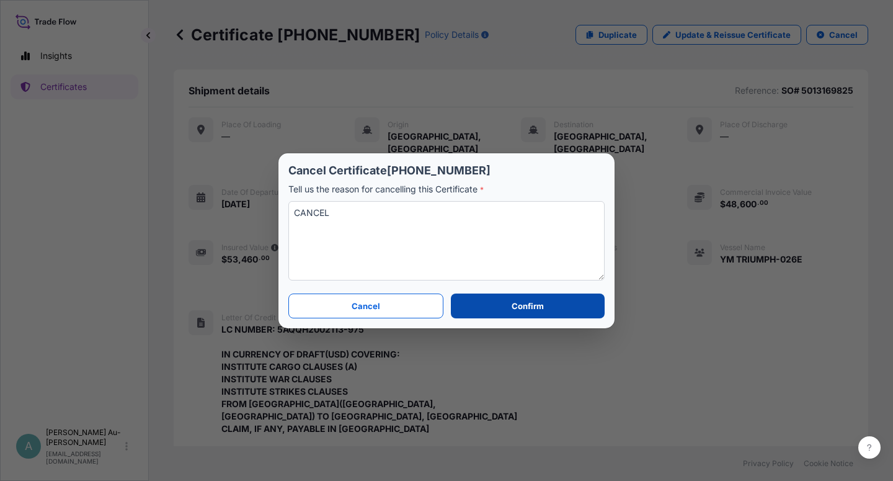
type textarea "CANCEL"
click at [490, 311] on button "Confirm" at bounding box center [528, 305] width 154 height 25
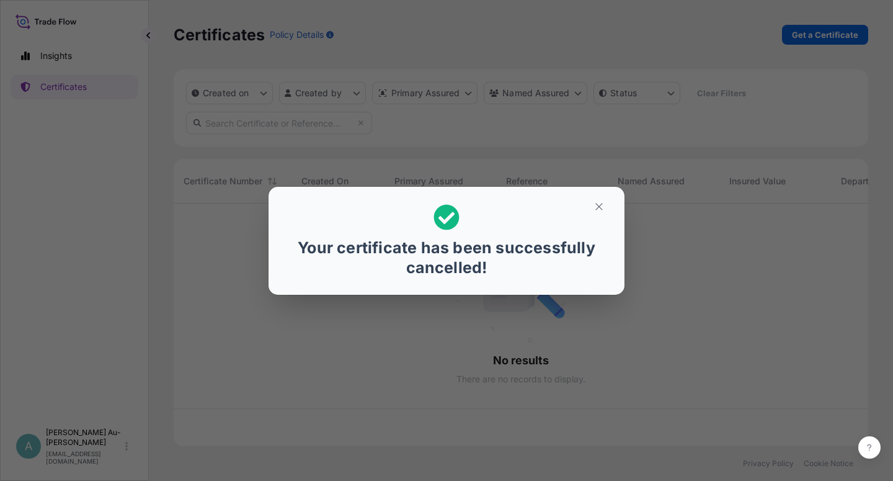
scroll to position [239, 684]
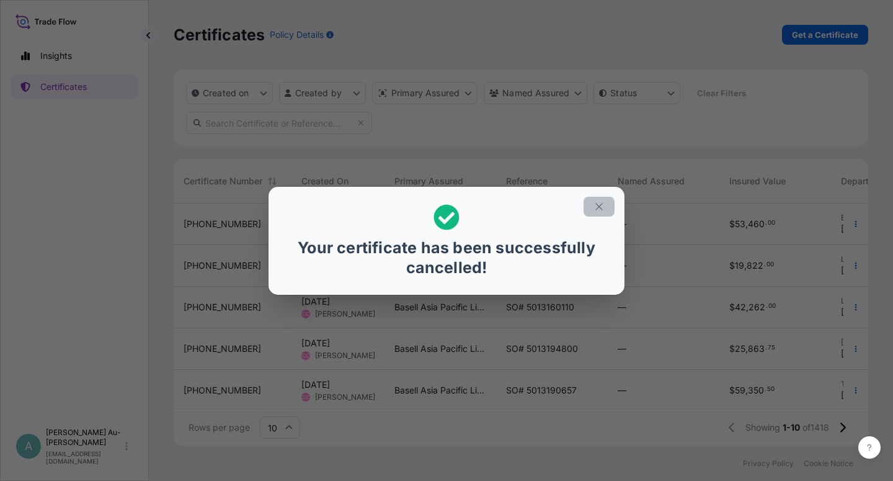
click at [602, 205] on icon "button" at bounding box center [599, 206] width 11 height 11
